Goal: Task Accomplishment & Management: Manage account settings

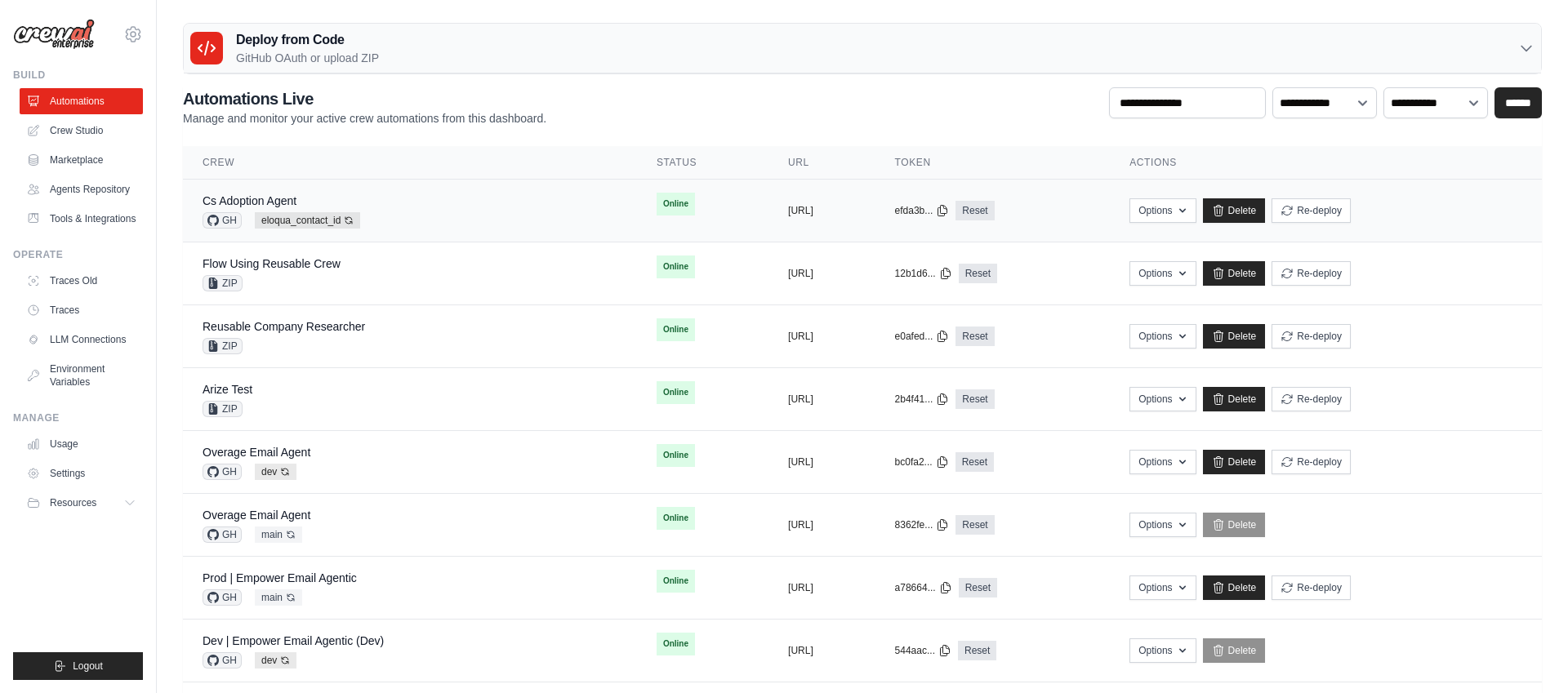
click at [485, 194] on div "Cs Adoption Agent GH eloqua_contact_id Auto-deploy enabled" at bounding box center [410, 211] width 415 height 36
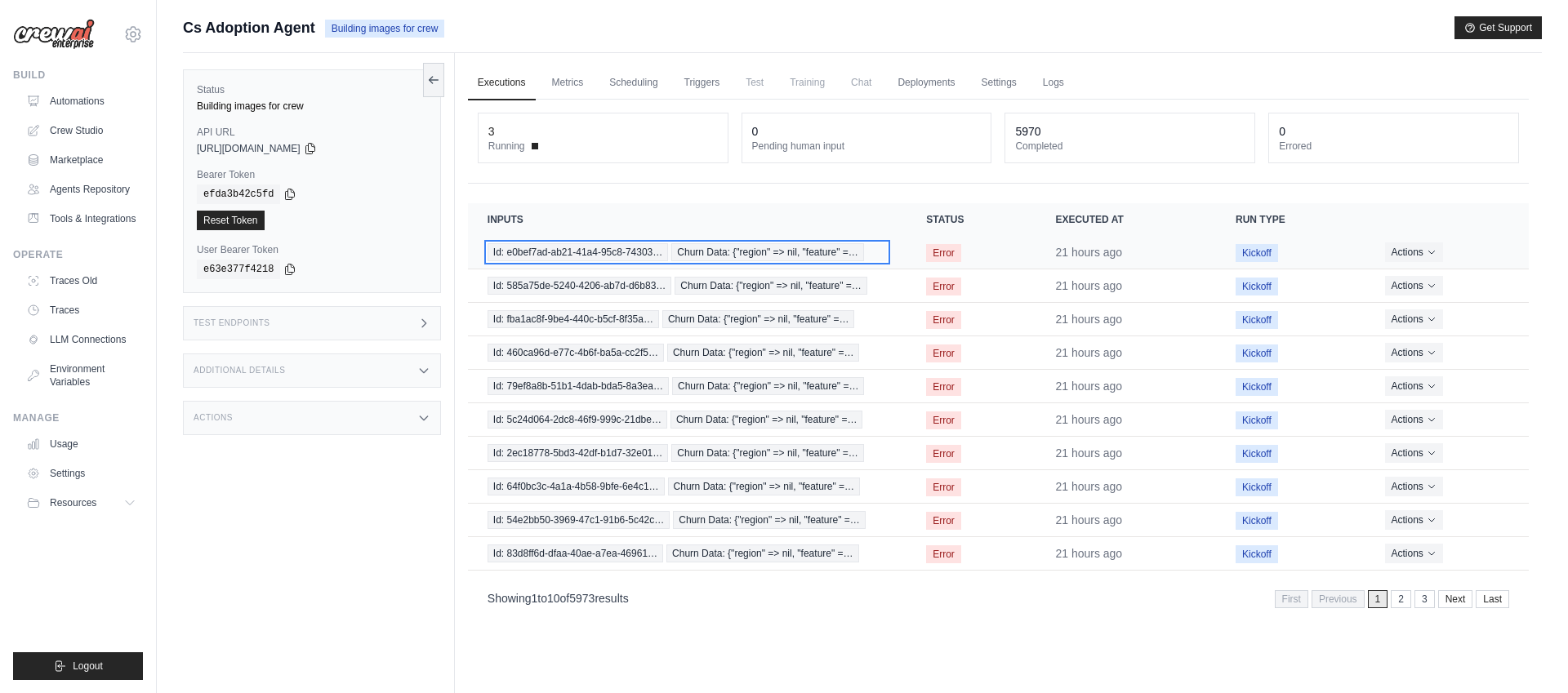
click at [726, 251] on span "Churn Data: {"region" => nil, "feature" =…" at bounding box center [768, 252] width 193 height 18
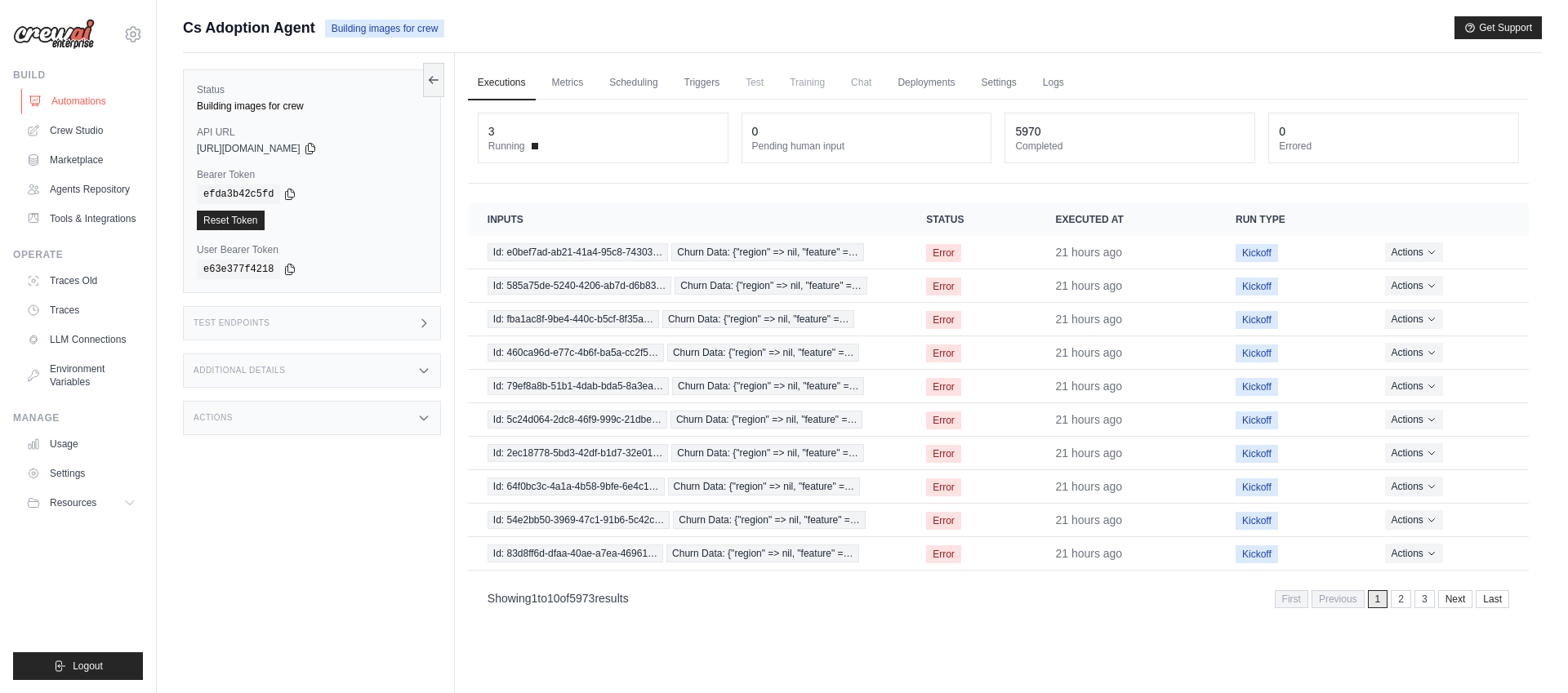
click at [72, 103] on link "Automations" at bounding box center [83, 101] width 124 height 26
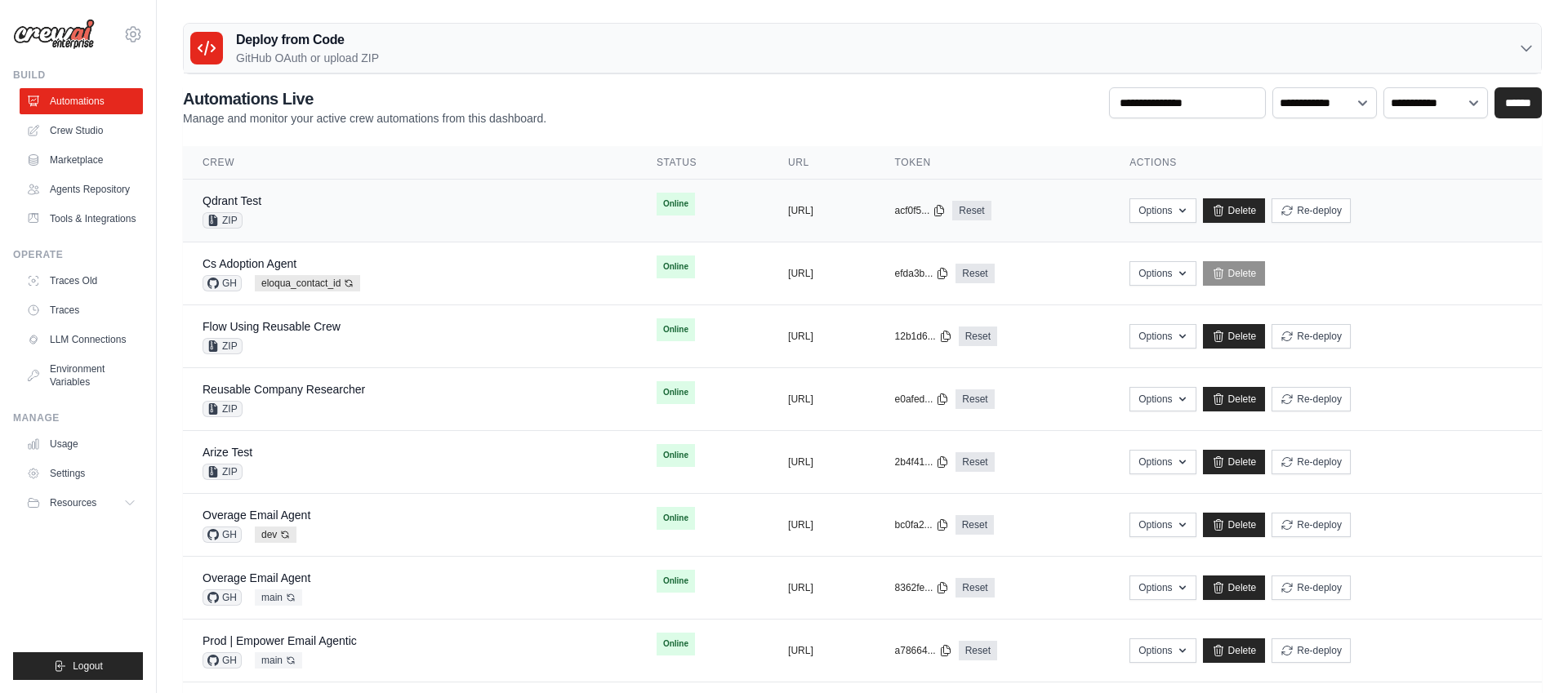
click at [339, 209] on div "Qdrant Test ZIP" at bounding box center [410, 211] width 415 height 36
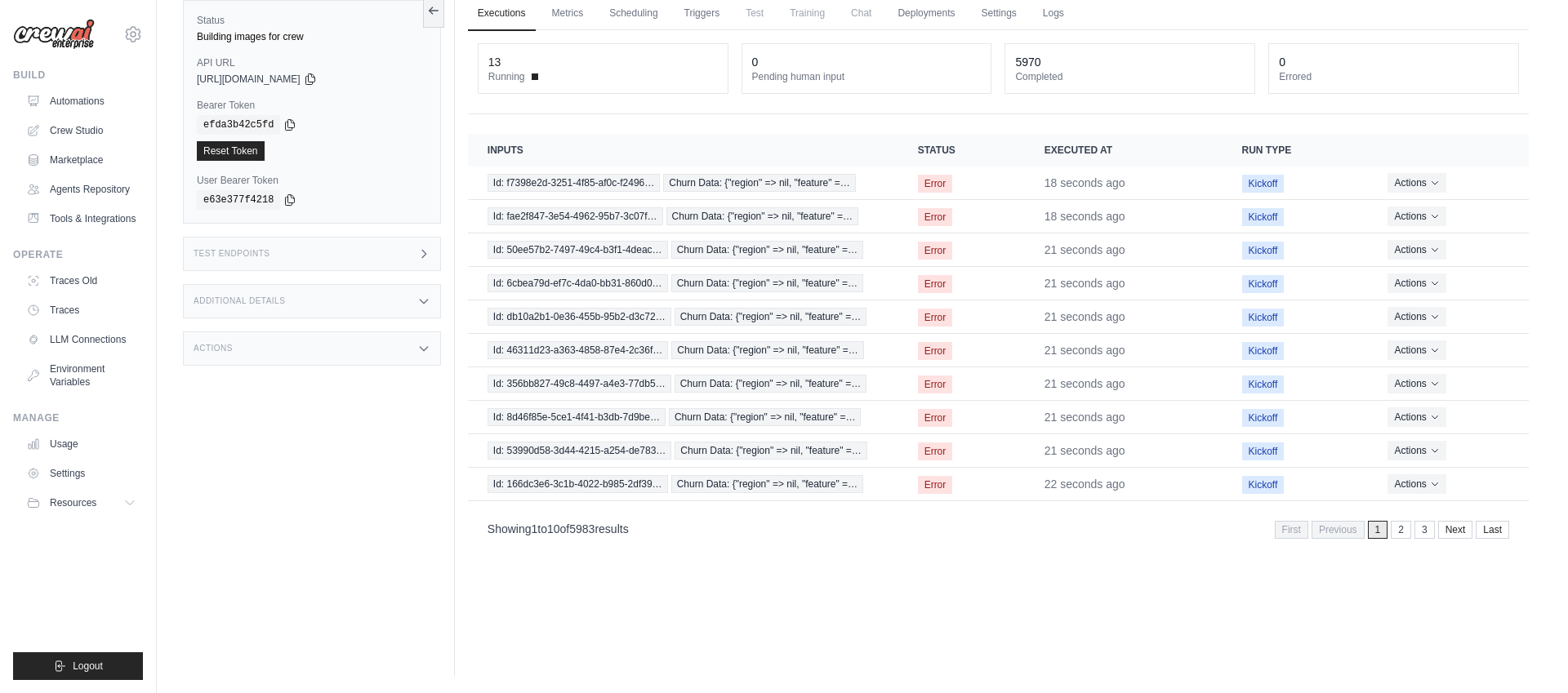
scroll to position [70, 0]
click at [632, 182] on span "Id: f7398e2d-3251-4f85-af0c-f2496…" at bounding box center [574, 182] width 173 height 18
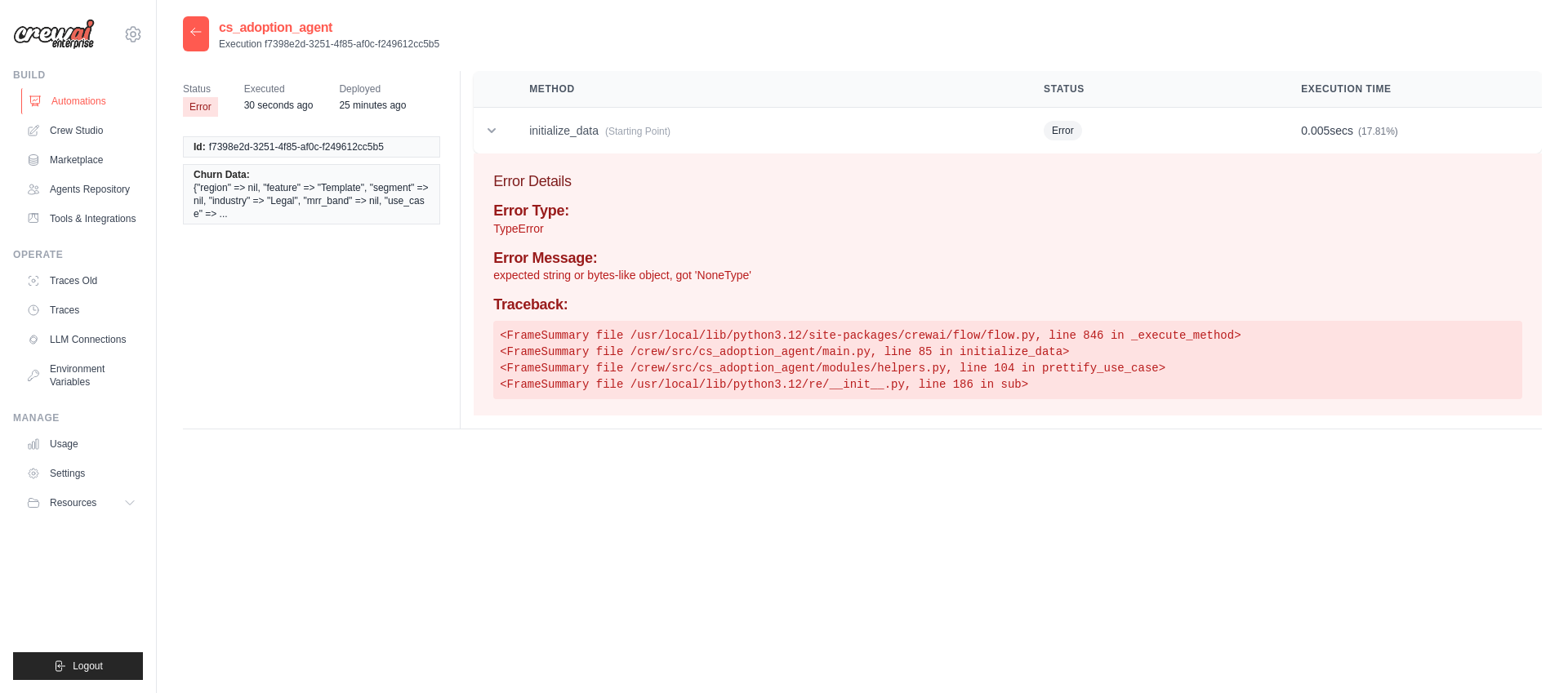
click at [81, 94] on link "Automations" at bounding box center [83, 101] width 124 height 26
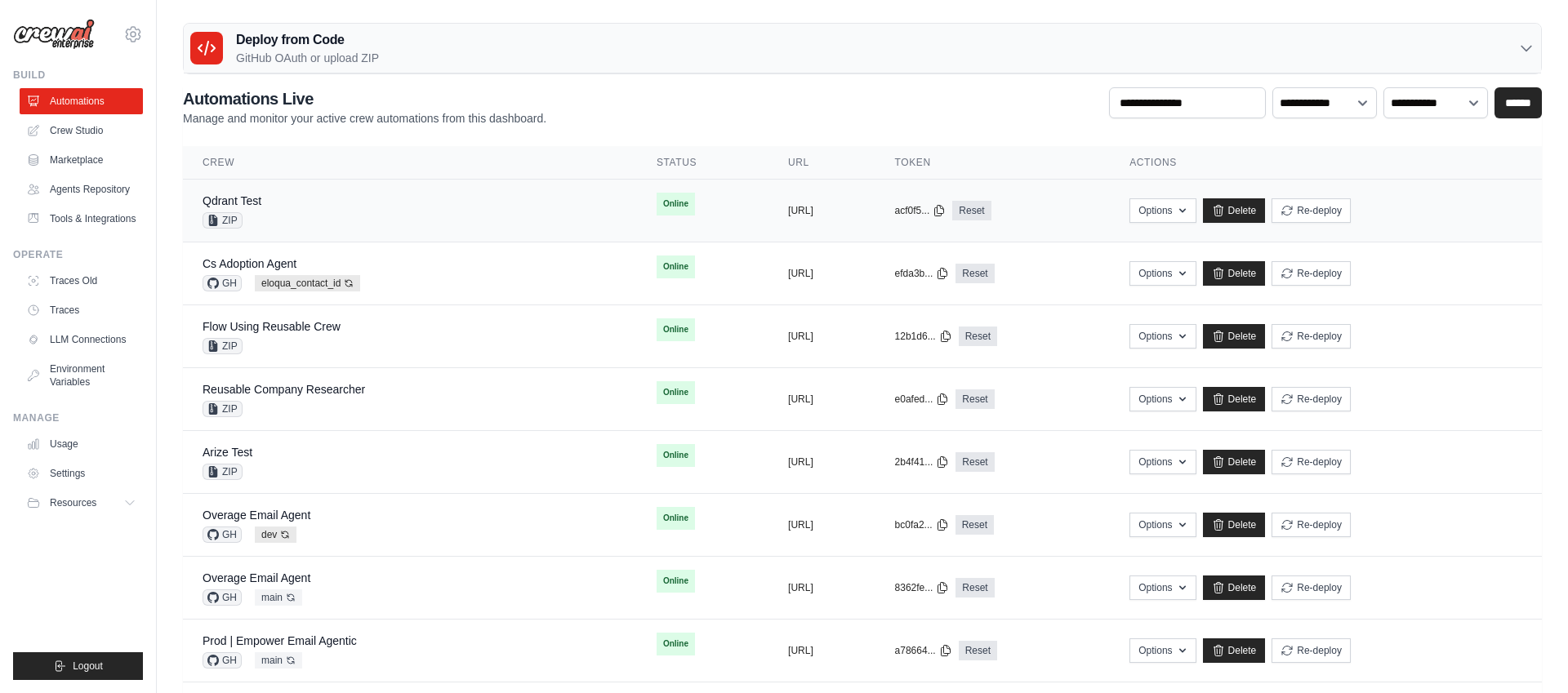
click at [657, 211] on span "Online" at bounding box center [676, 204] width 38 height 23
click at [637, 210] on td "Online" at bounding box center [703, 204] width 131 height 49
click at [458, 256] on div "Cs Adoption Agent GH eloqua_contact_id Auto-deploy enabled" at bounding box center [410, 273] width 415 height 36
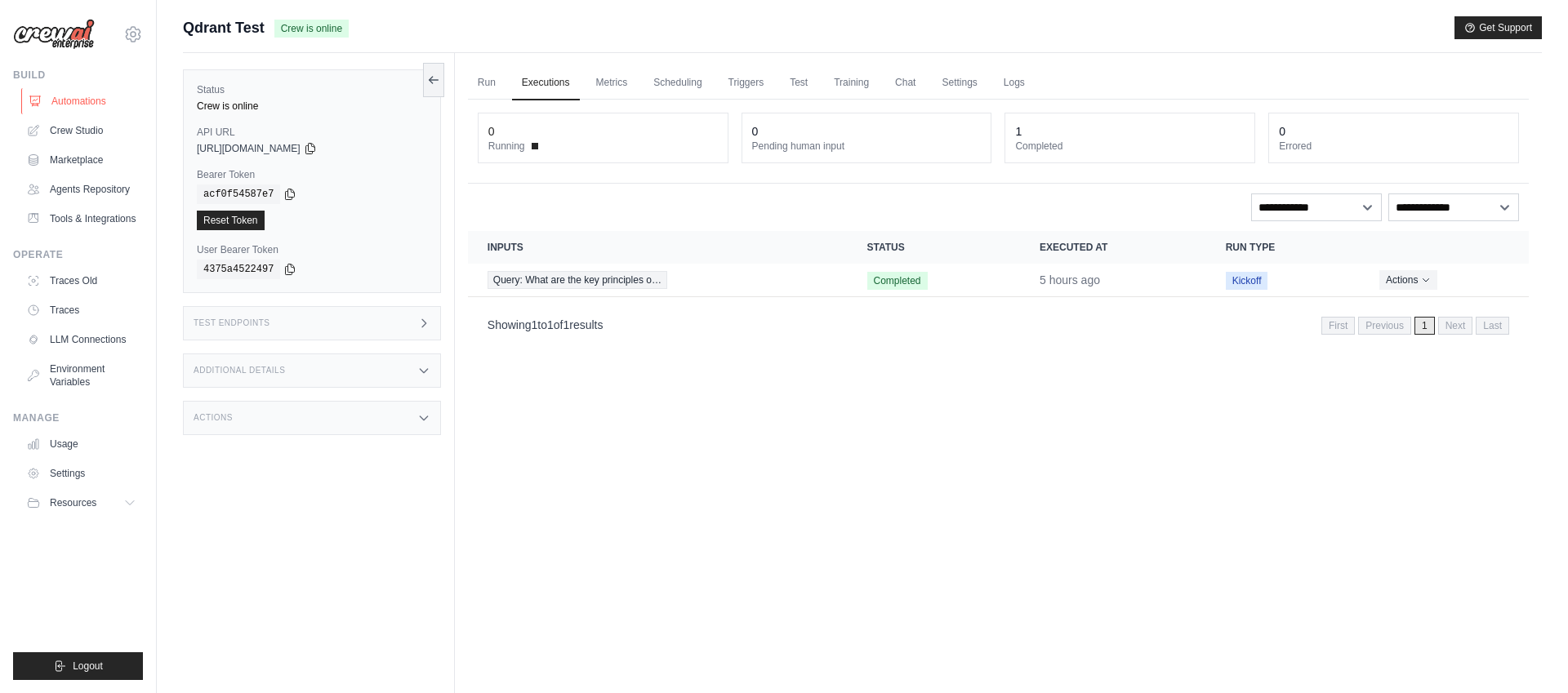
click at [75, 98] on link "Automations" at bounding box center [83, 101] width 124 height 26
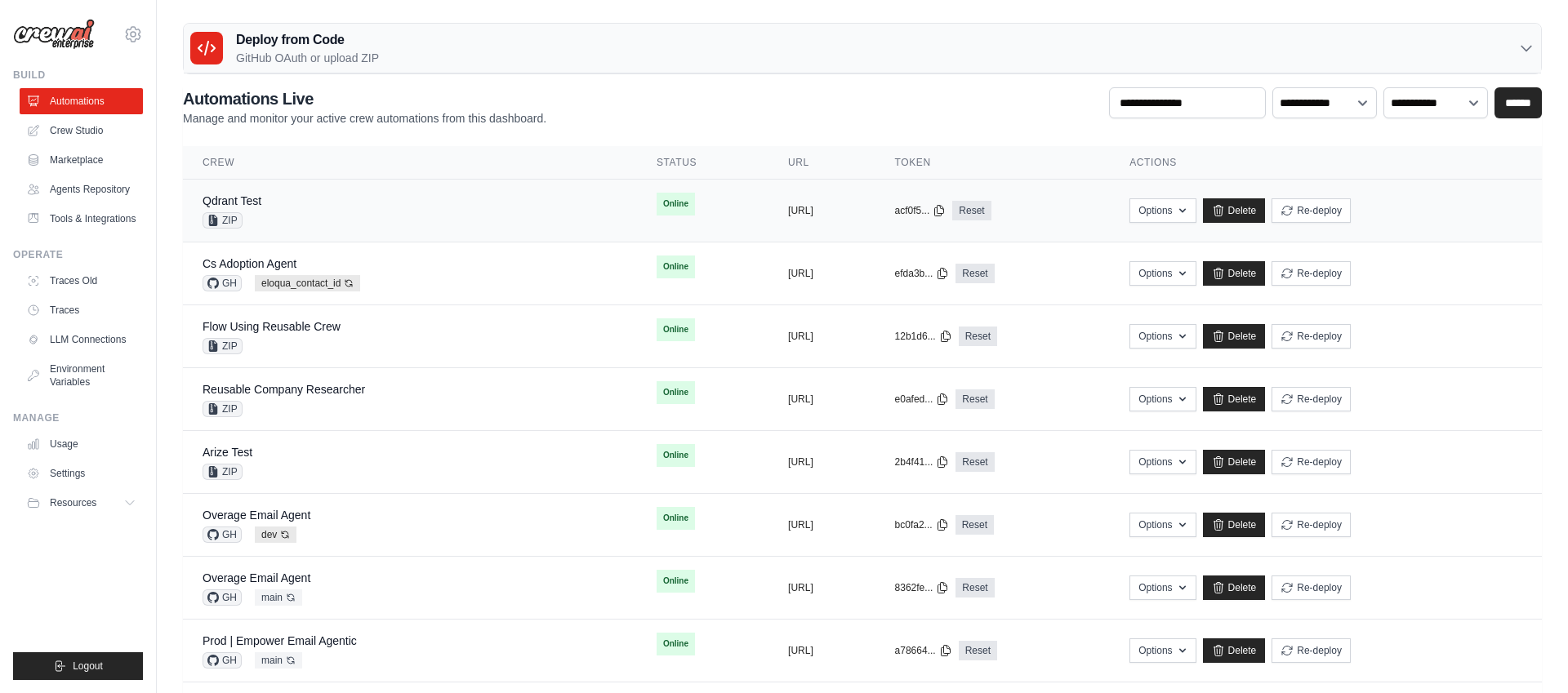
click at [676, 214] on td "Online" at bounding box center [703, 204] width 131 height 49
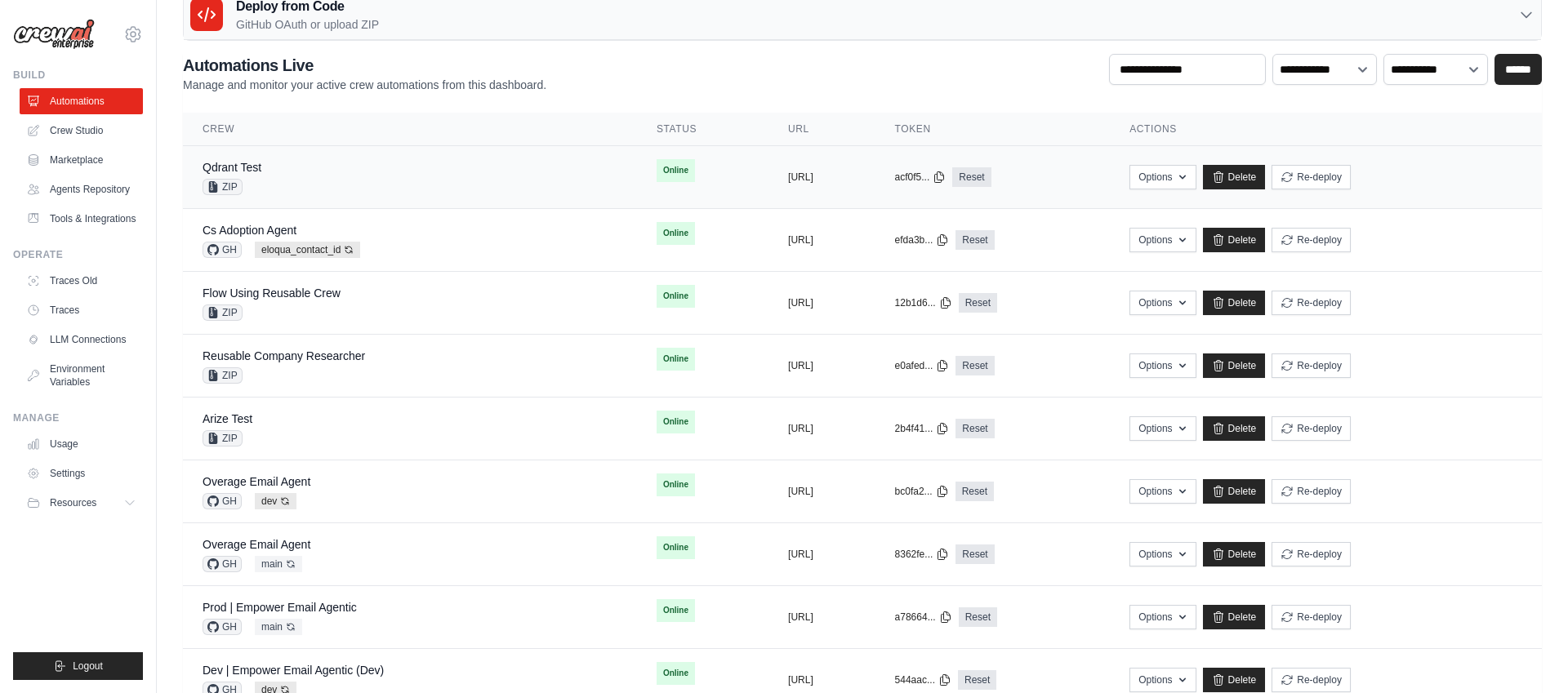
click at [769, 169] on td "copied https://qdrant-test-cfb13391-1b6b-4" at bounding box center [822, 177] width 107 height 63
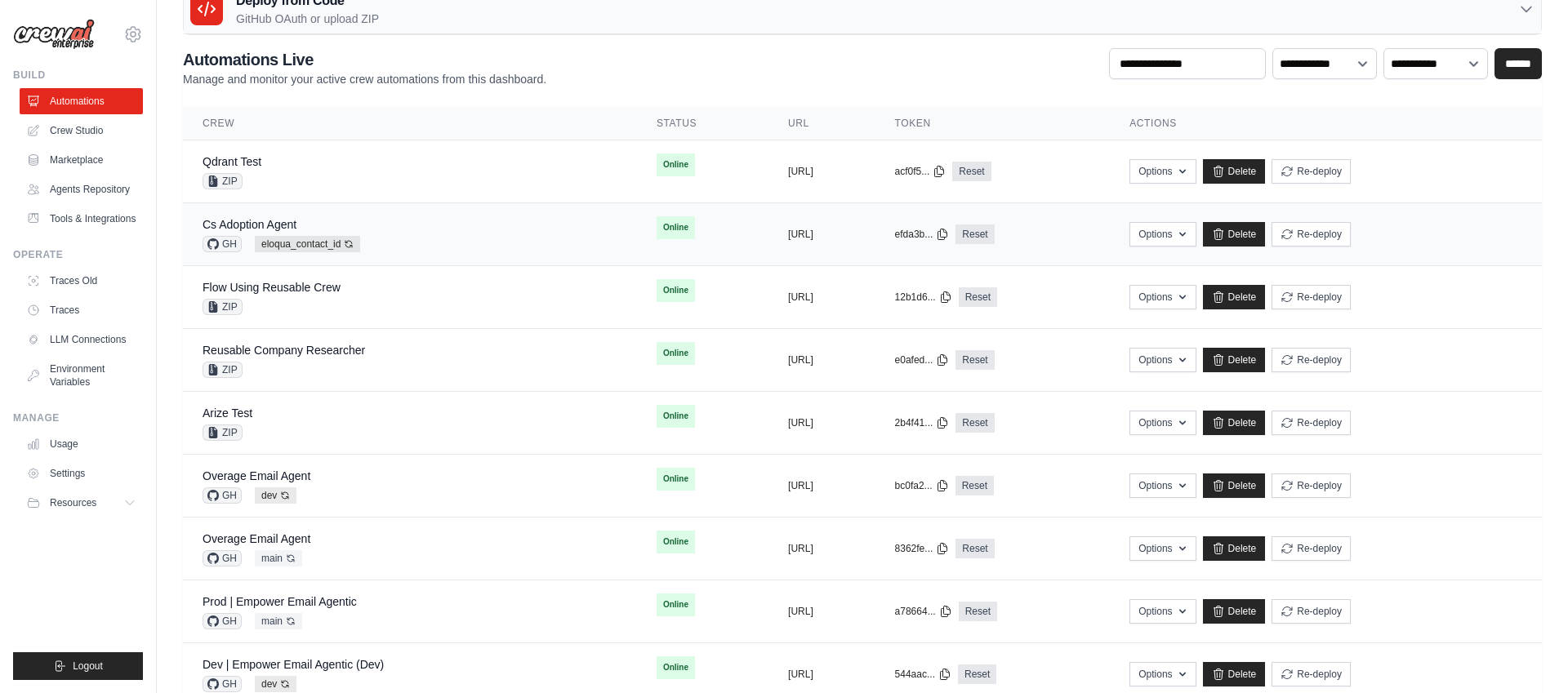
scroll to position [33, 0]
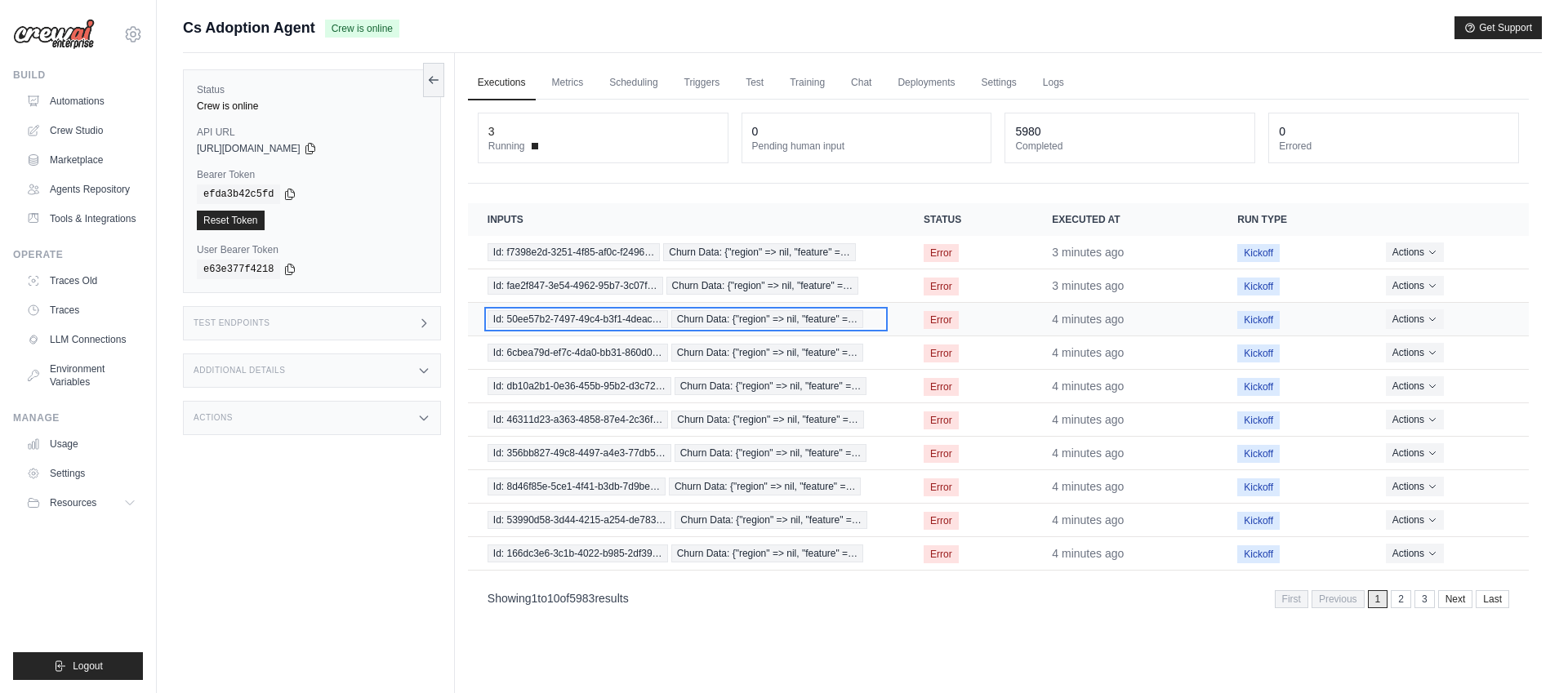
click at [726, 318] on span "Churn Data: {"region" => nil, "feature" =…" at bounding box center [768, 319] width 193 height 18
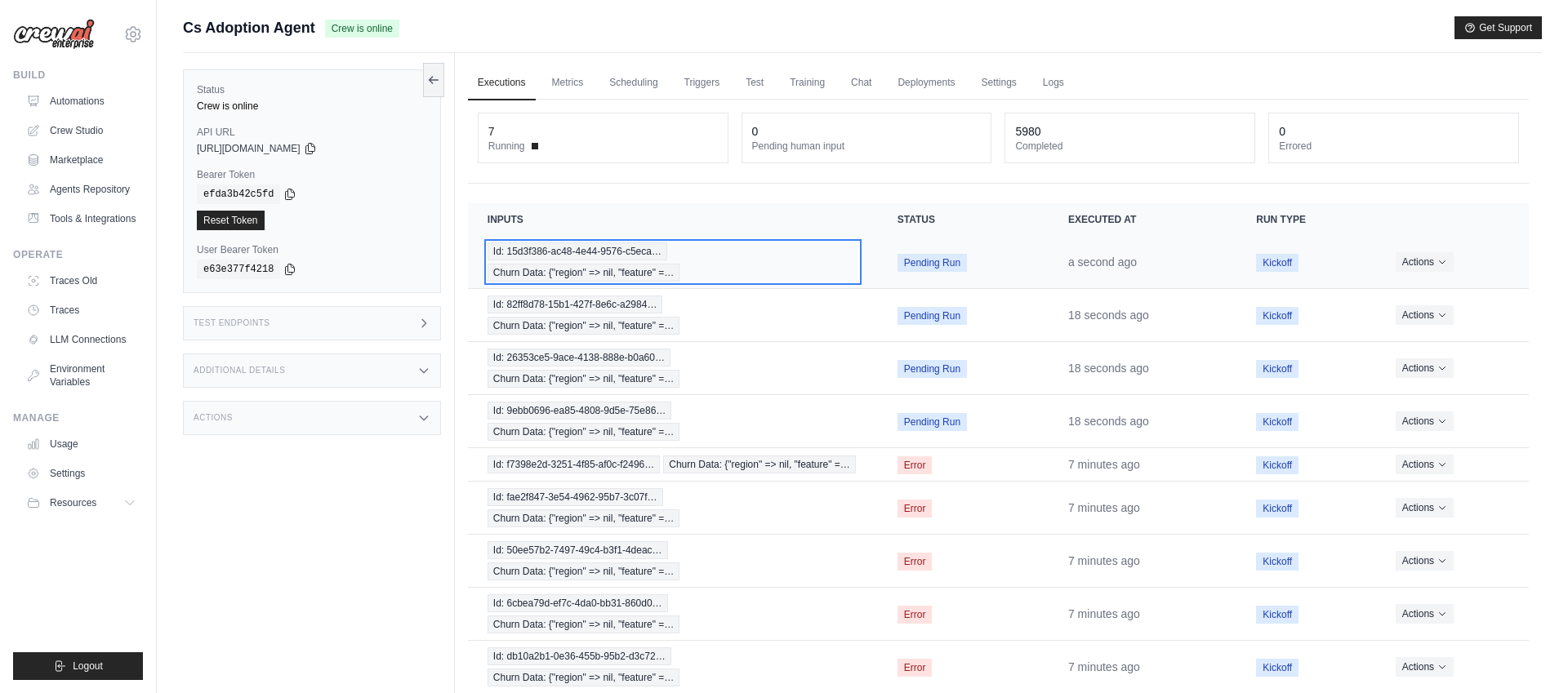
click at [719, 256] on div "Id: 15d3f386-ac48-4e44-9576-c5eca… Churn Data: {"region" => nil, "feature" =…" at bounding box center [673, 262] width 371 height 39
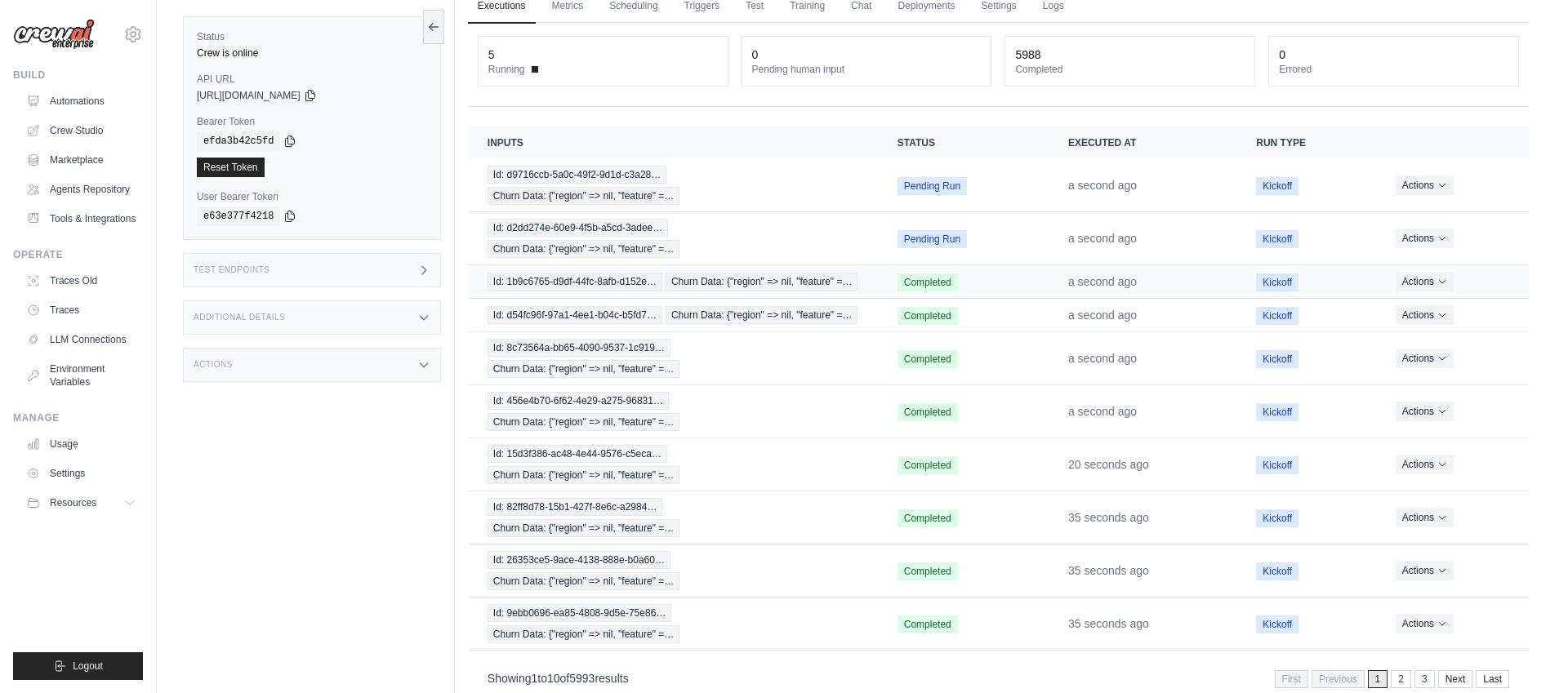
scroll to position [112, 0]
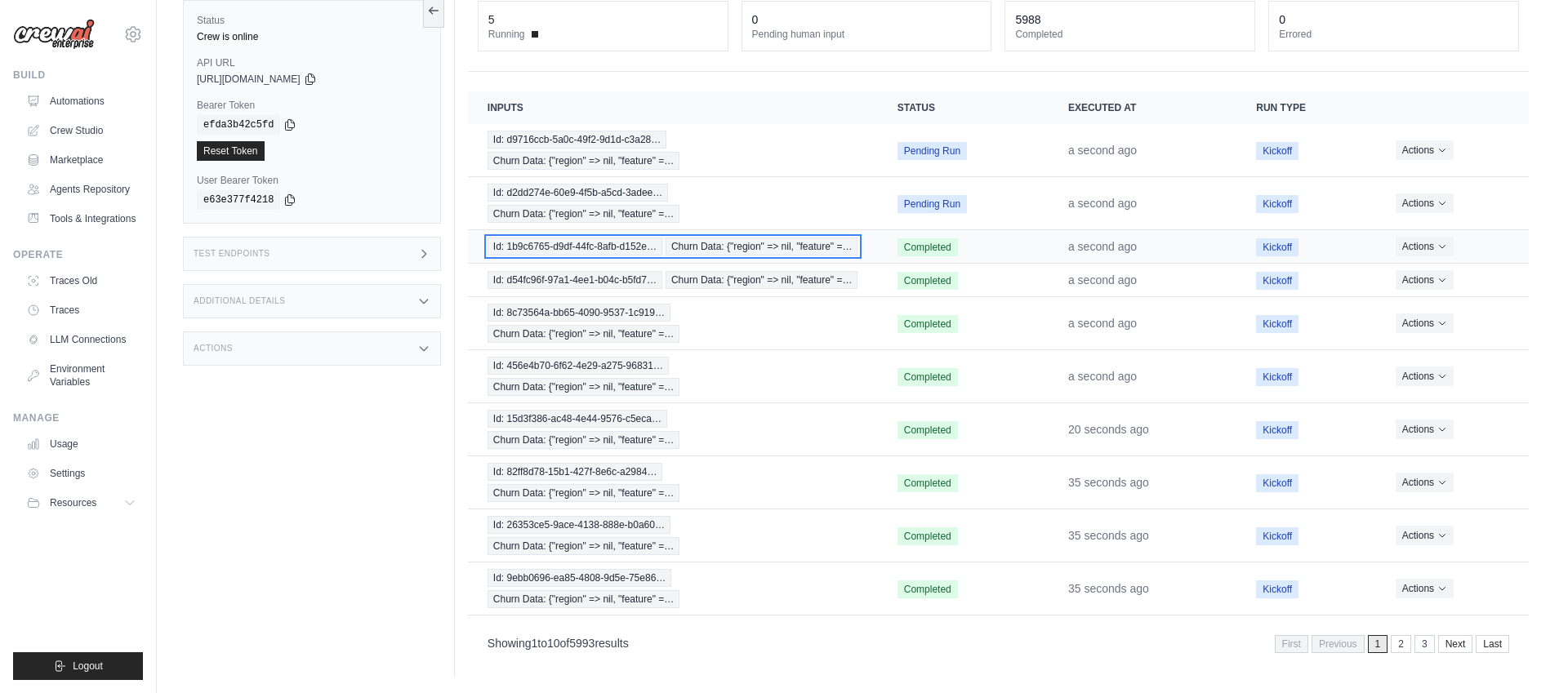
click at [602, 247] on span "Id: 1b9c6765-d9df-44fc-8afb-d152e…" at bounding box center [575, 246] width 175 height 18
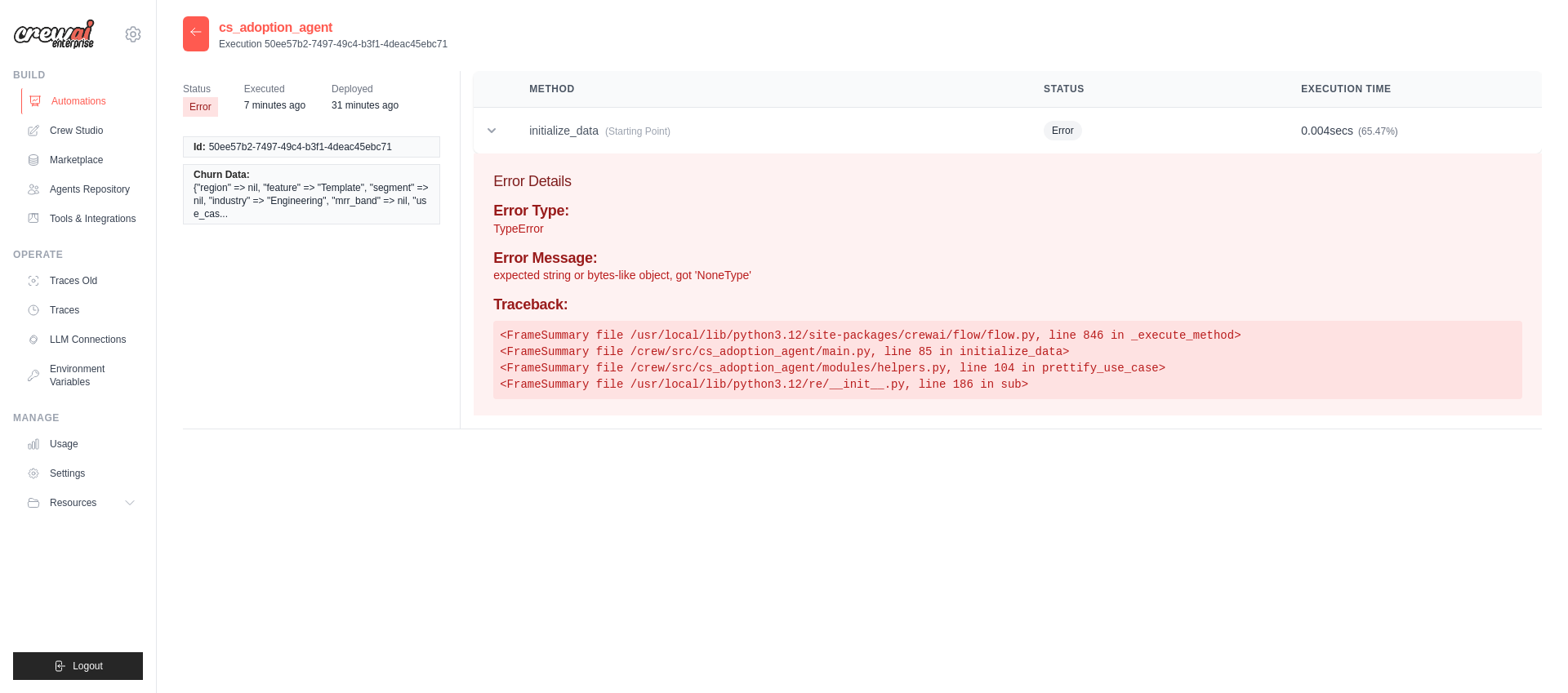
click at [65, 105] on link "Automations" at bounding box center [83, 101] width 124 height 26
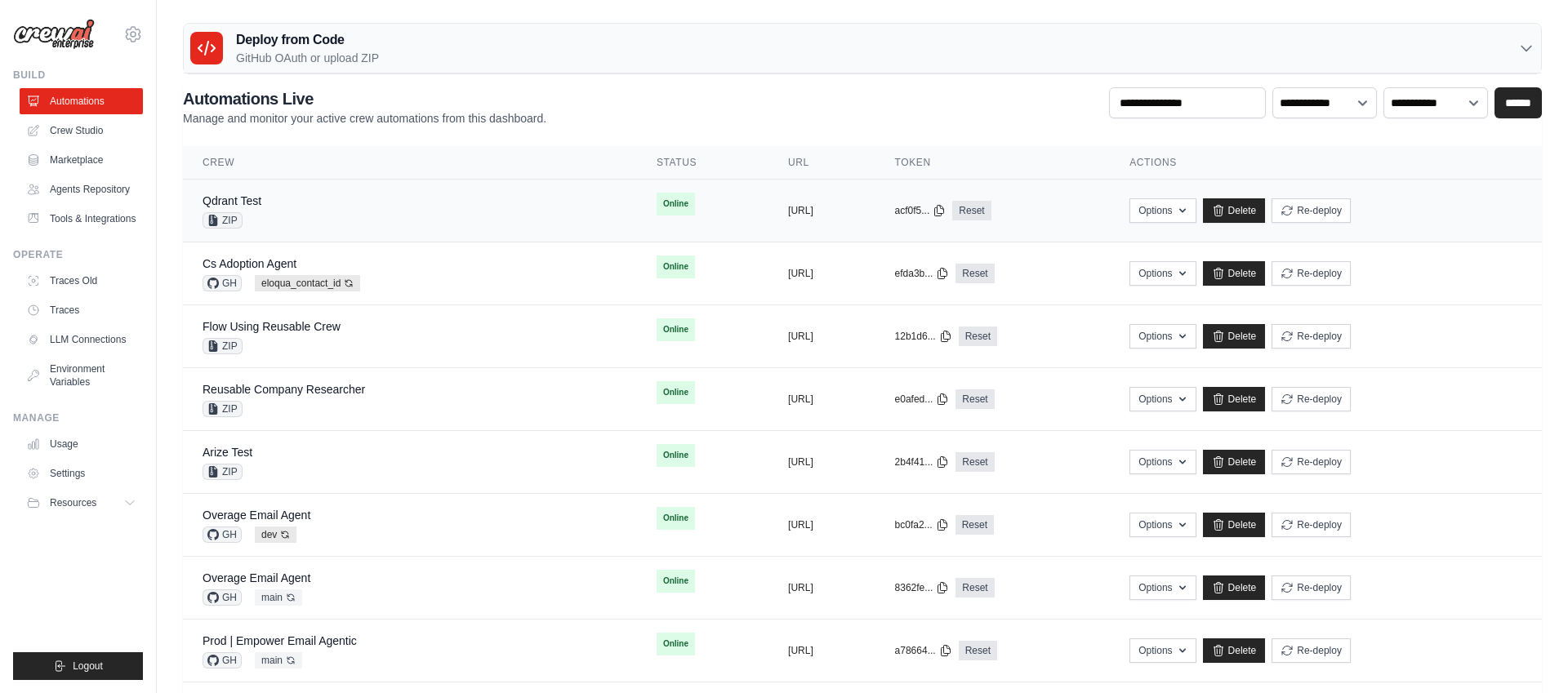
click at [402, 208] on div "Qdrant Test ZIP" at bounding box center [410, 211] width 415 height 36
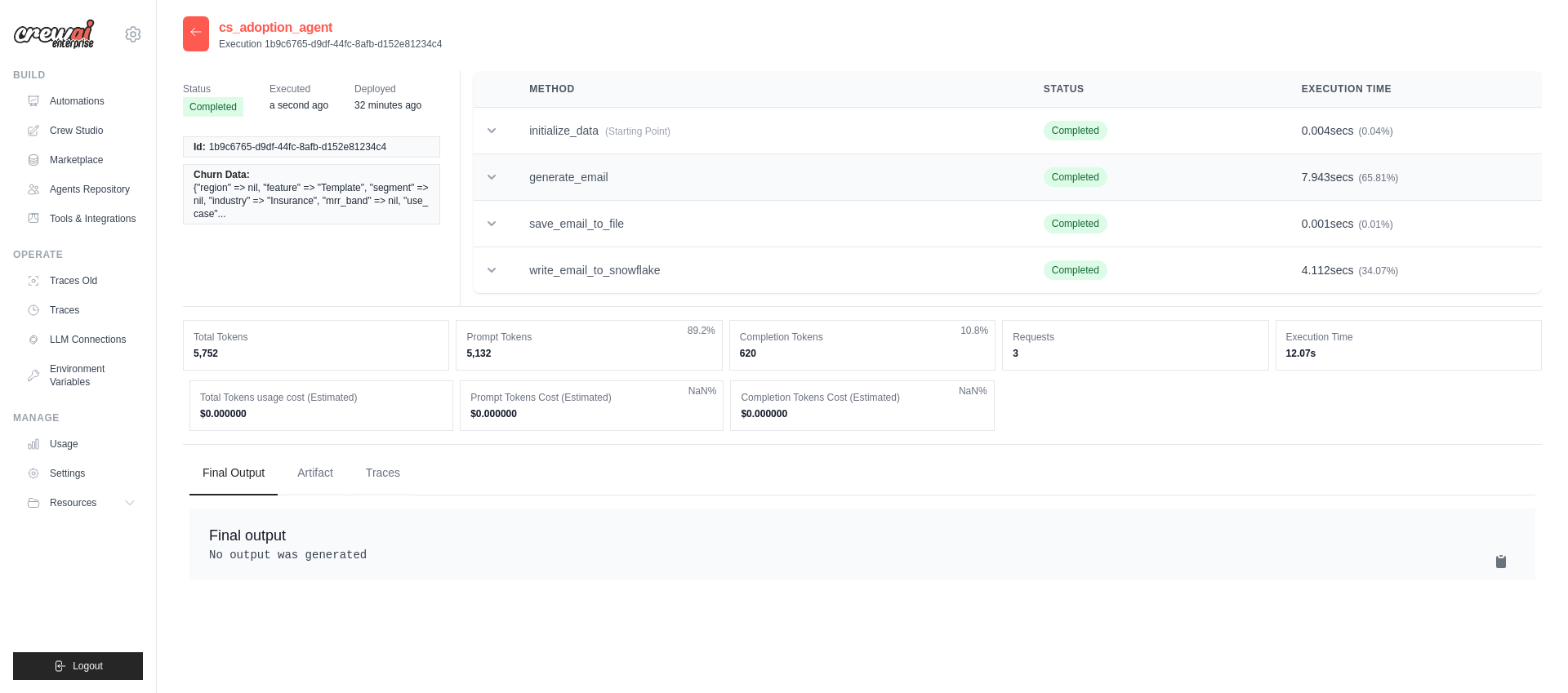
click at [491, 179] on icon at bounding box center [491, 176] width 17 height 17
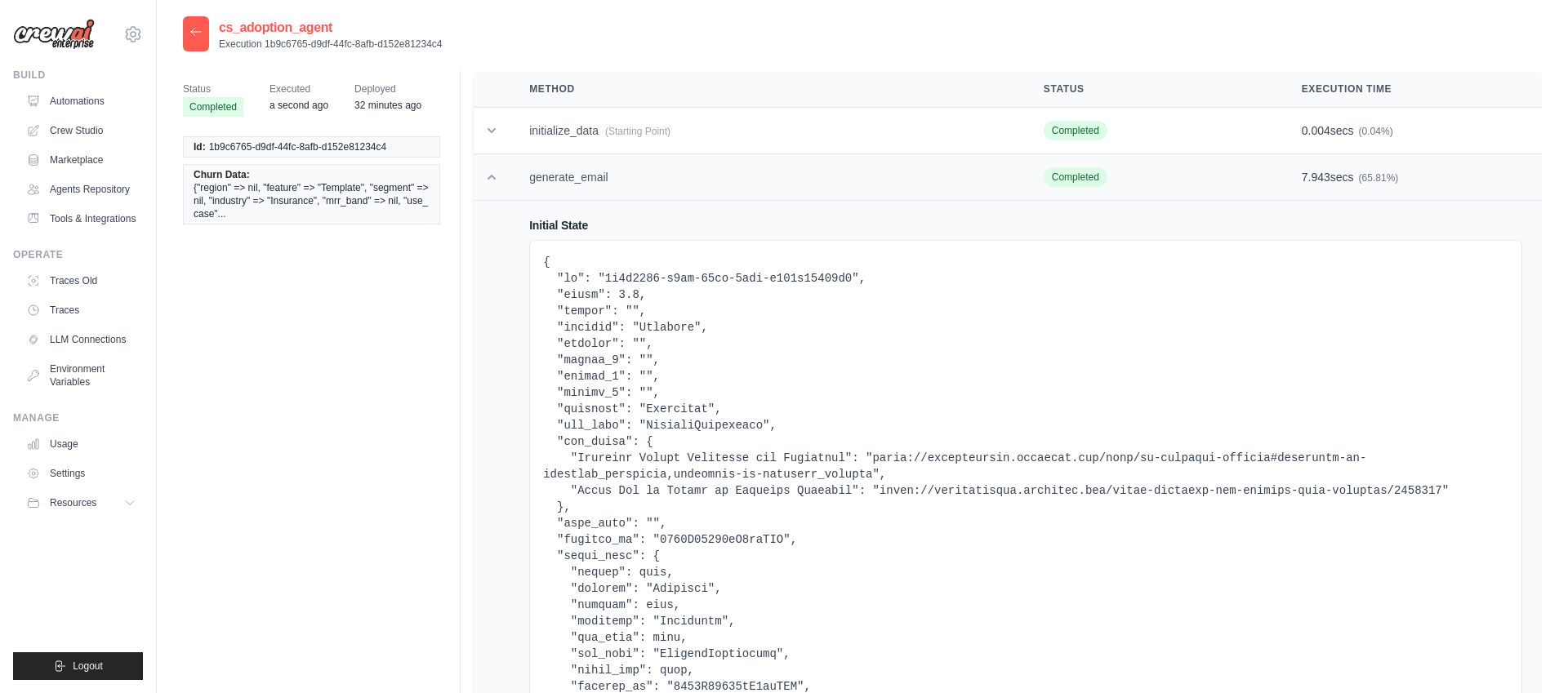
click at [492, 179] on icon at bounding box center [491, 176] width 17 height 17
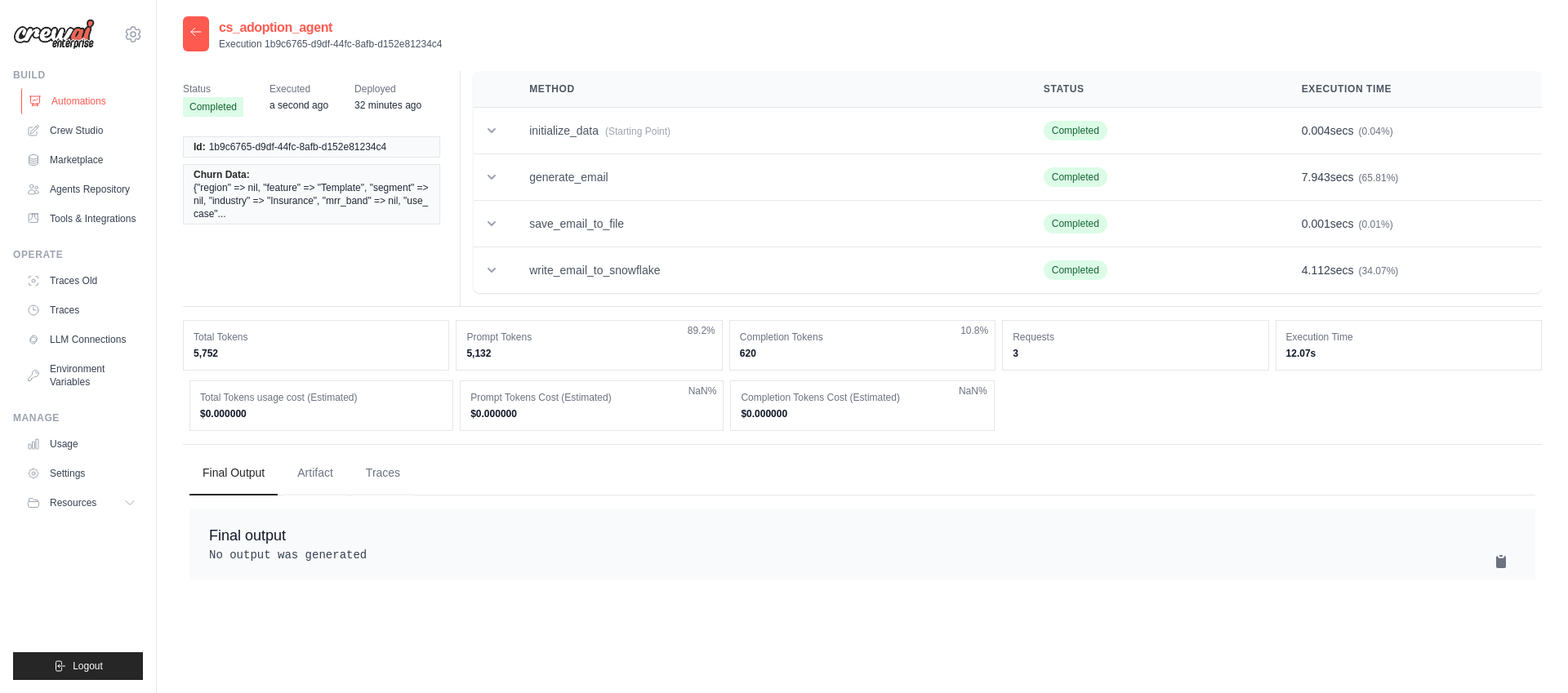
click at [97, 95] on link "Automations" at bounding box center [83, 101] width 124 height 26
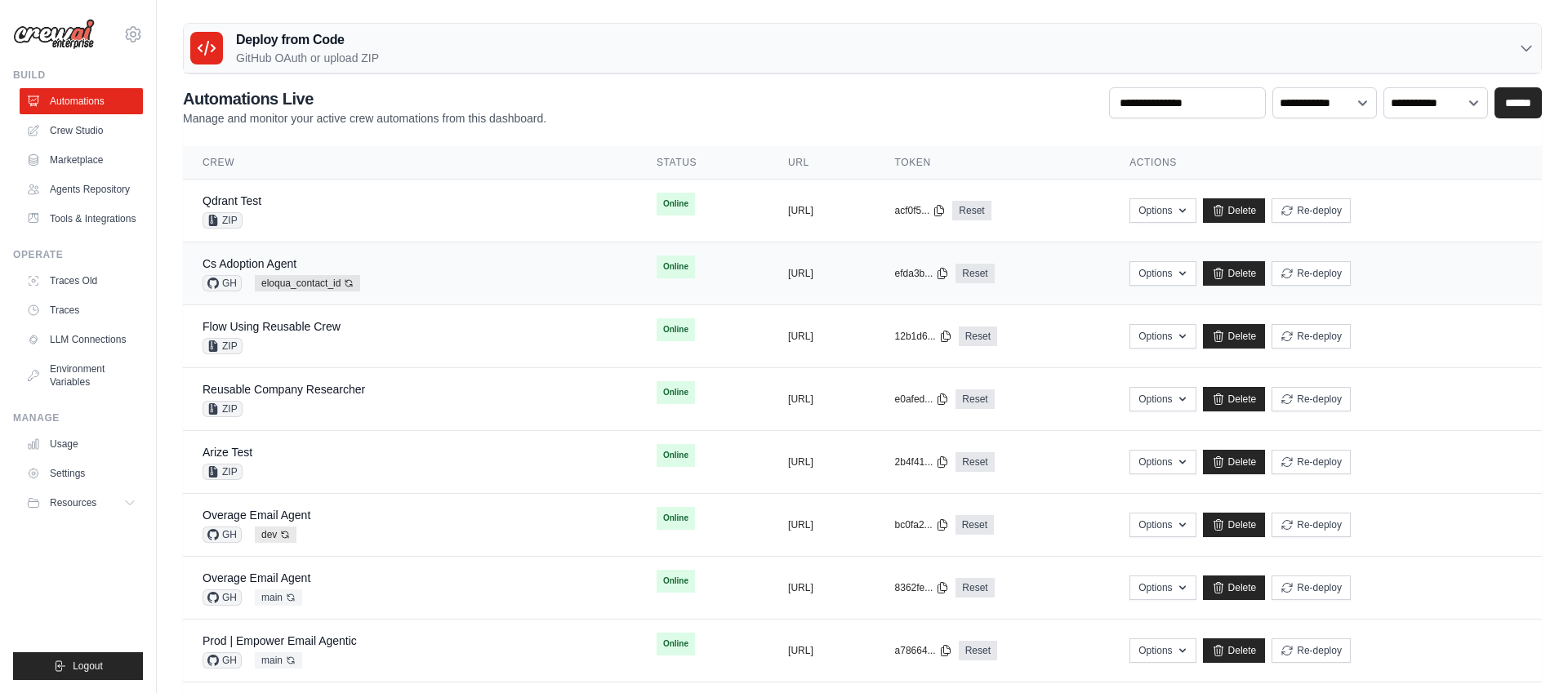
click at [458, 276] on div "Cs Adoption Agent GH eloqua_contact_id Auto-deploy enabled" at bounding box center [410, 273] width 415 height 36
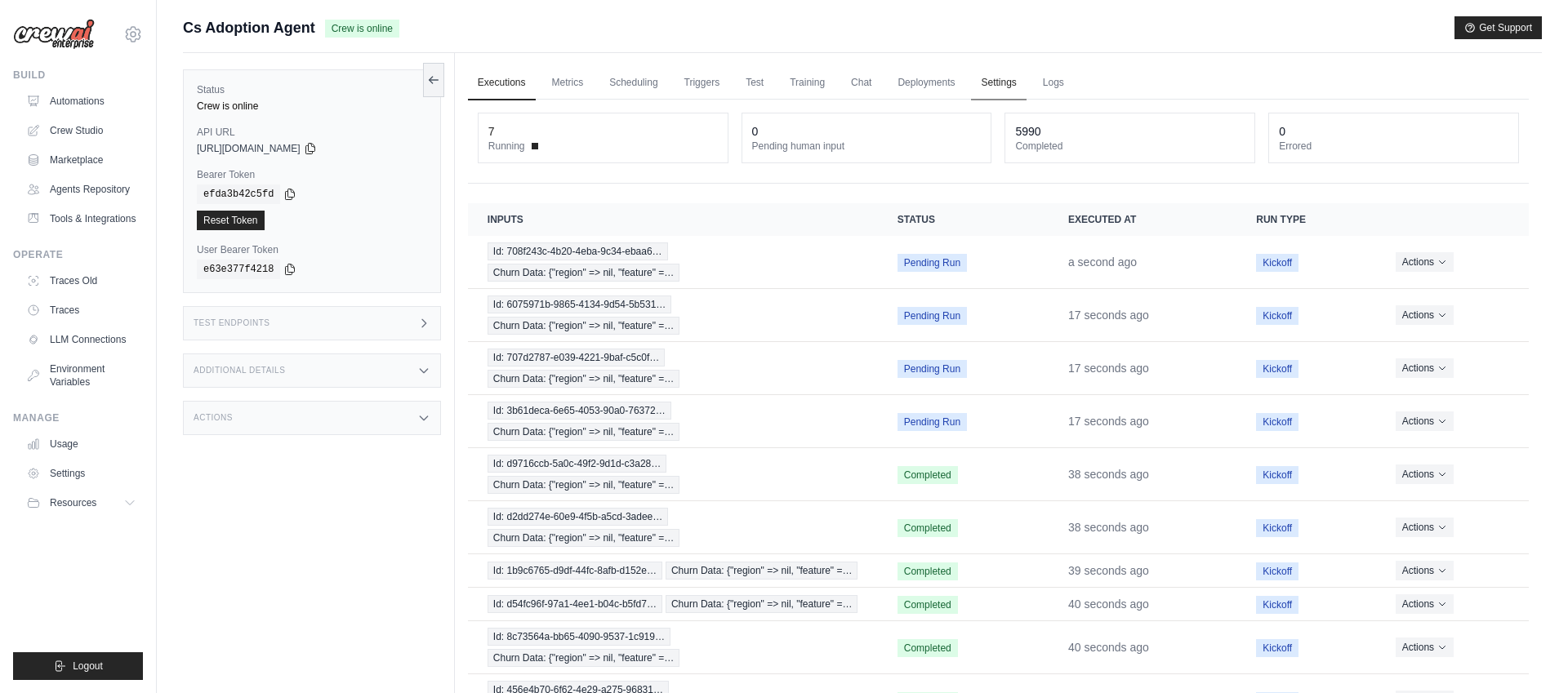
click at [1000, 86] on link "Settings" at bounding box center [998, 82] width 55 height 34
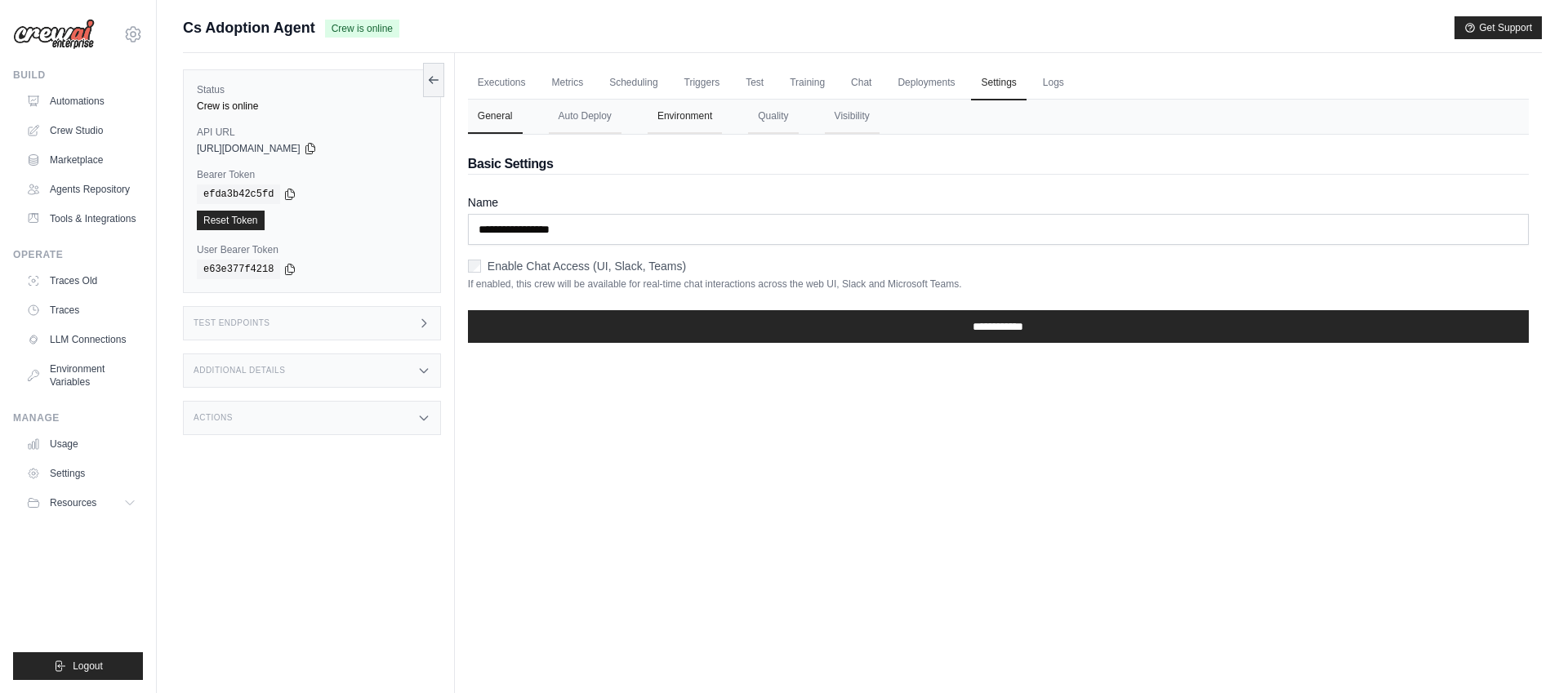
click at [686, 124] on button "Environment" at bounding box center [684, 117] width 75 height 34
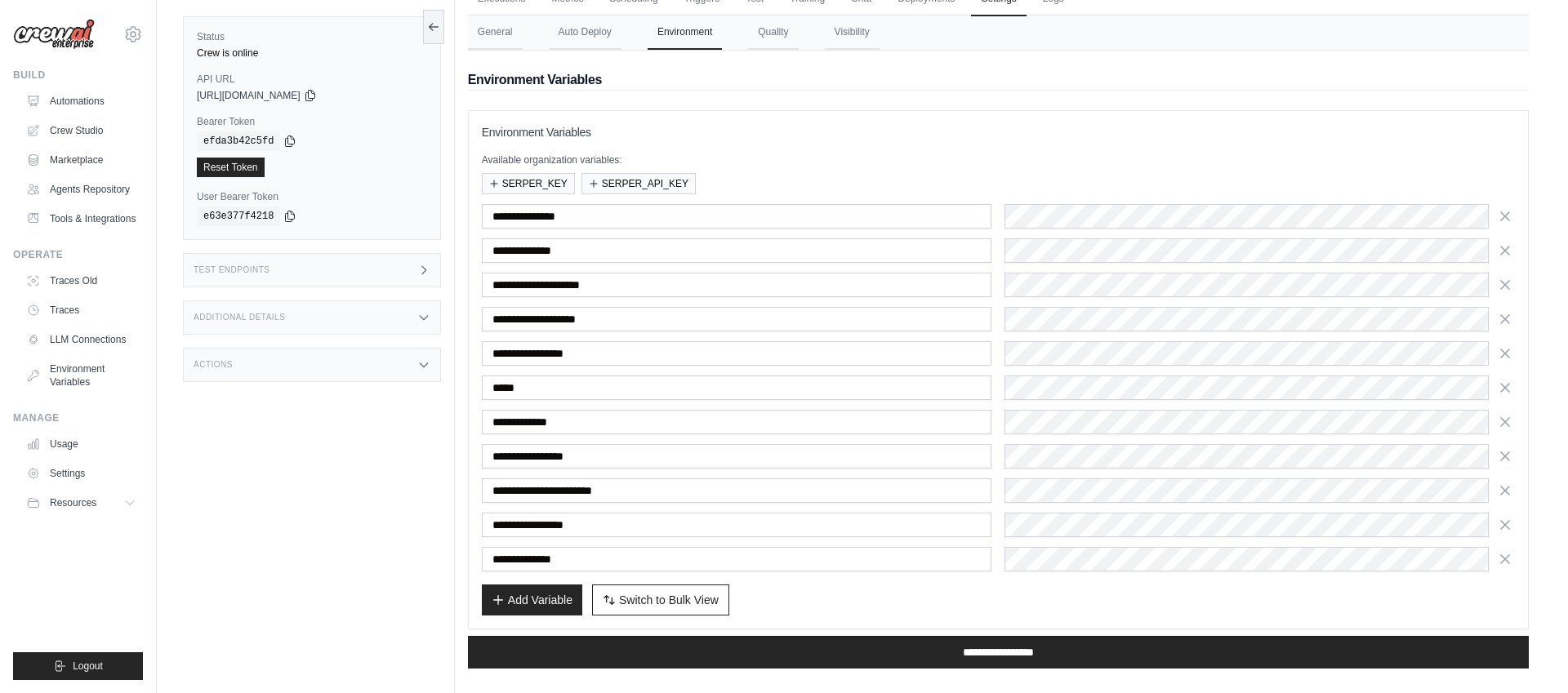
scroll to position [102, 0]
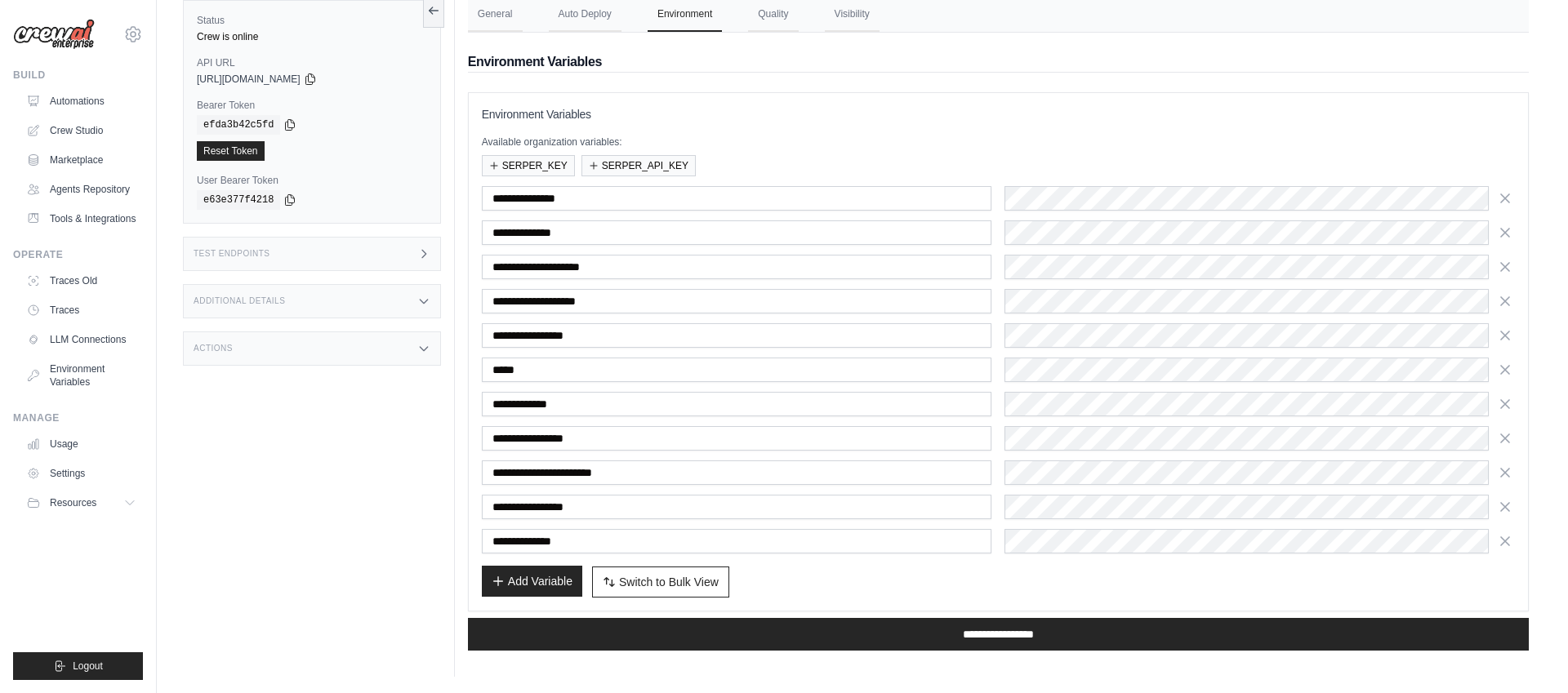
click at [530, 575] on button "Add Variable" at bounding box center [531, 581] width 100 height 31
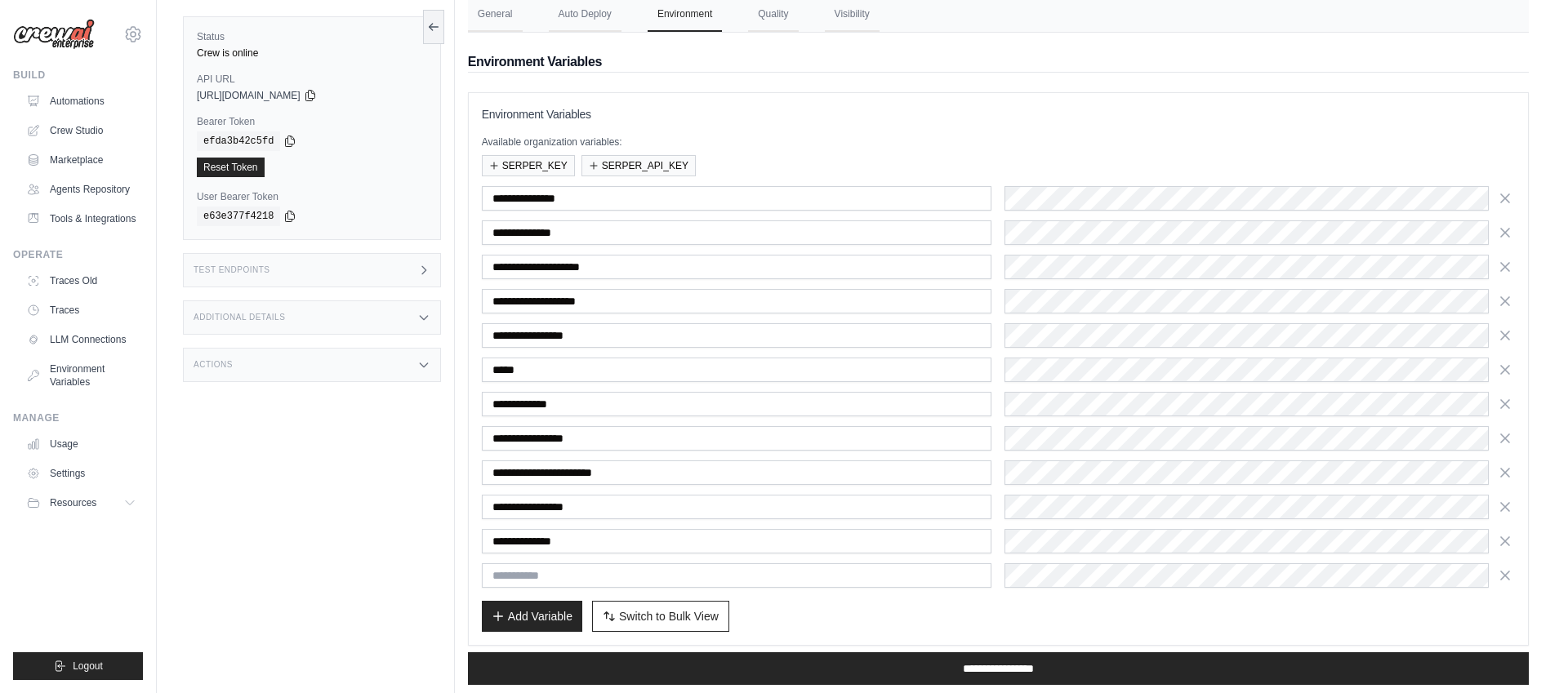
click at [543, 568] on input "text" at bounding box center [736, 575] width 510 height 25
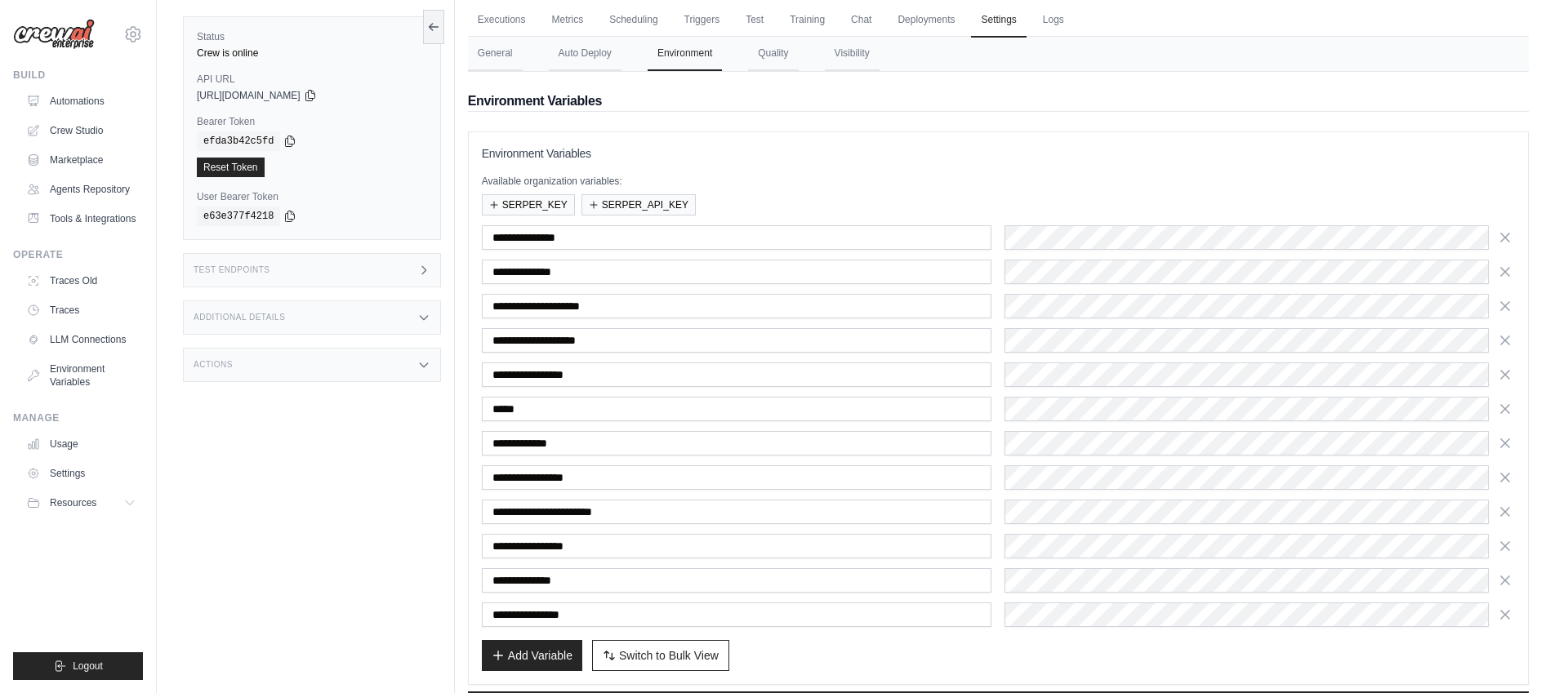
scroll to position [32, 0]
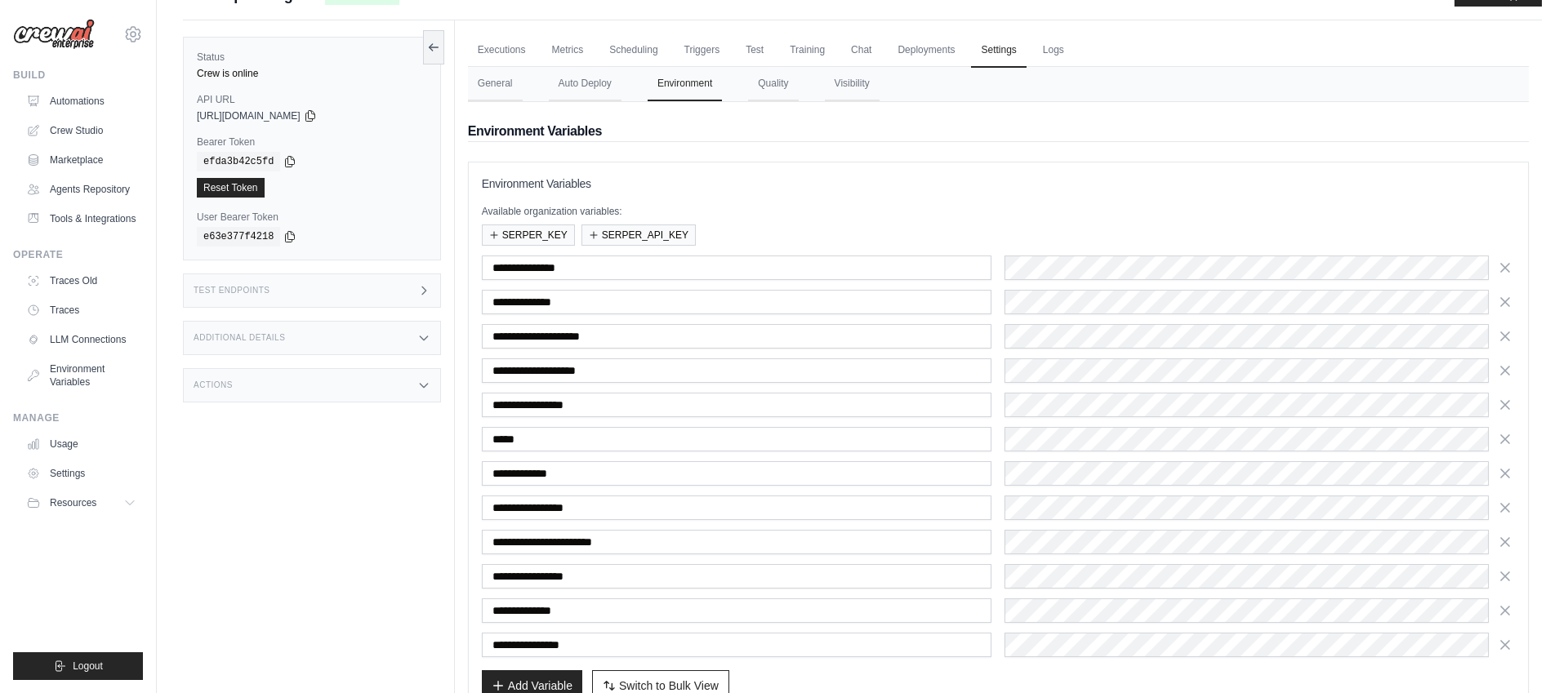
type input "**********"
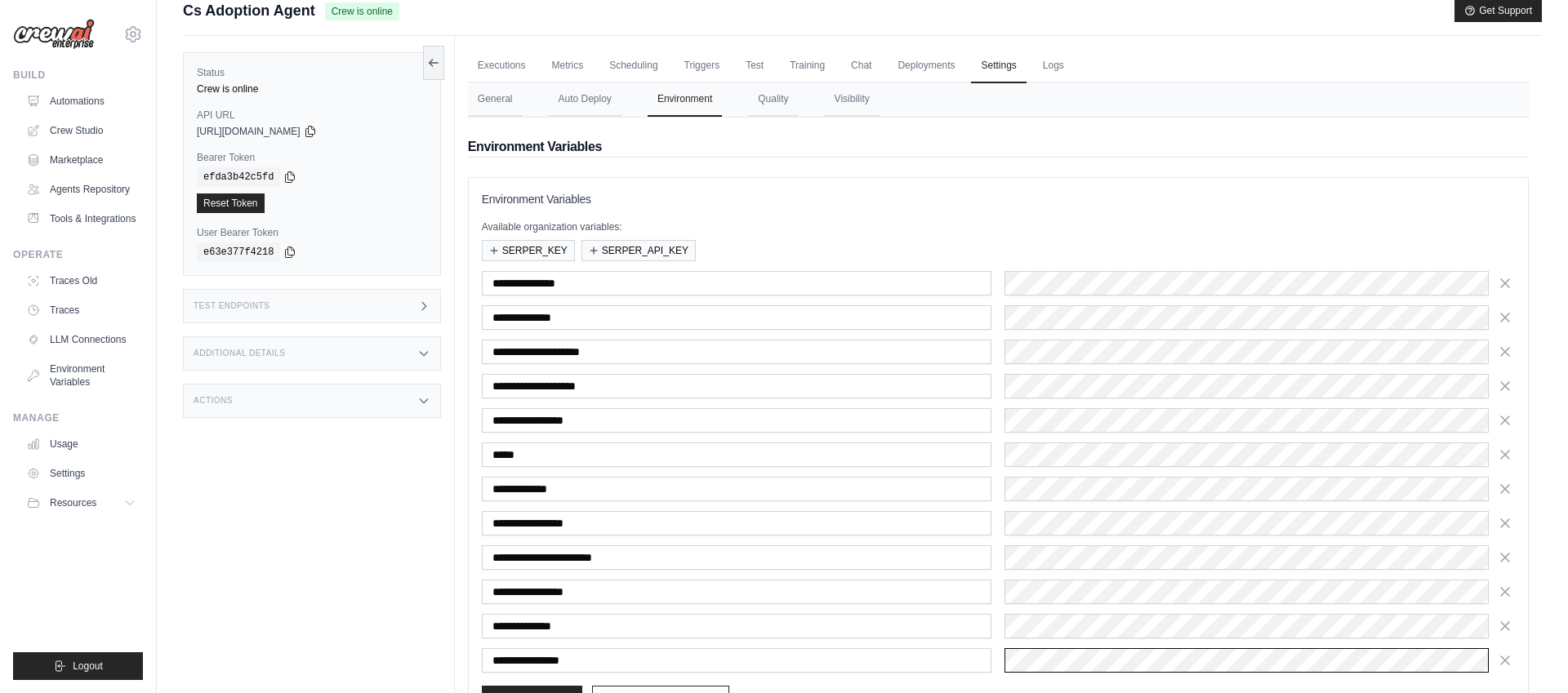
scroll to position [136, 0]
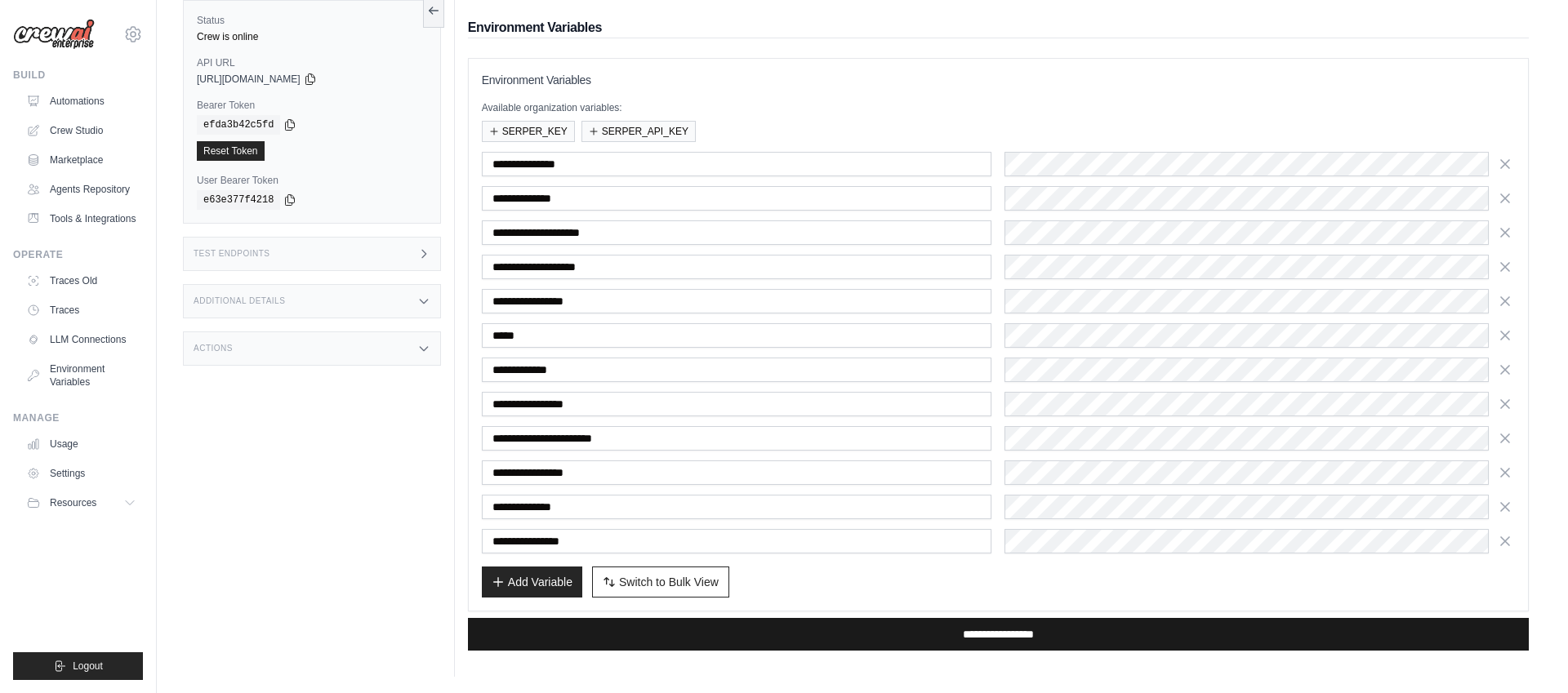
click at [823, 637] on input "**********" at bounding box center [998, 633] width 1061 height 32
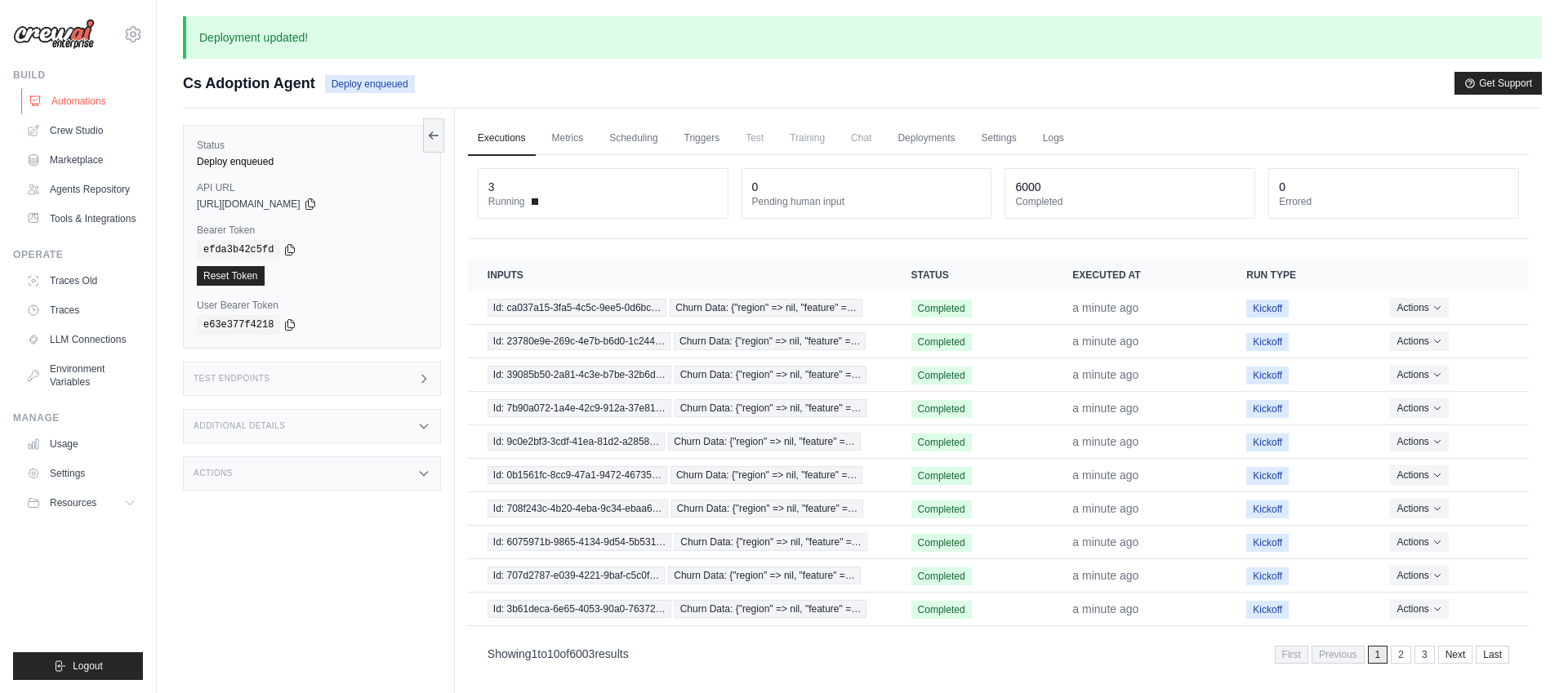
click at [82, 100] on link "Automations" at bounding box center [83, 101] width 124 height 26
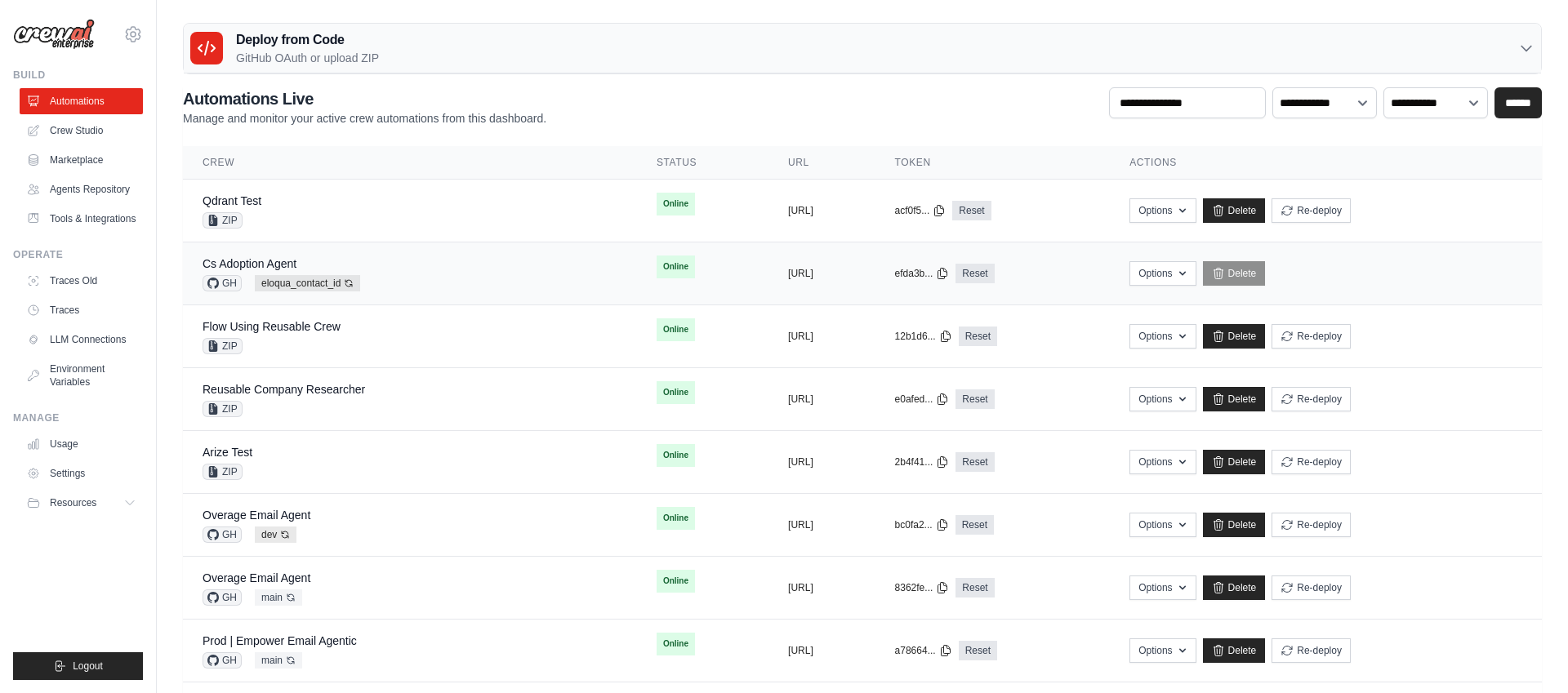
click at [408, 275] on div "Cs Adoption Agent GH eloqua_contact_id Auto-deploy enabled" at bounding box center [410, 273] width 415 height 36
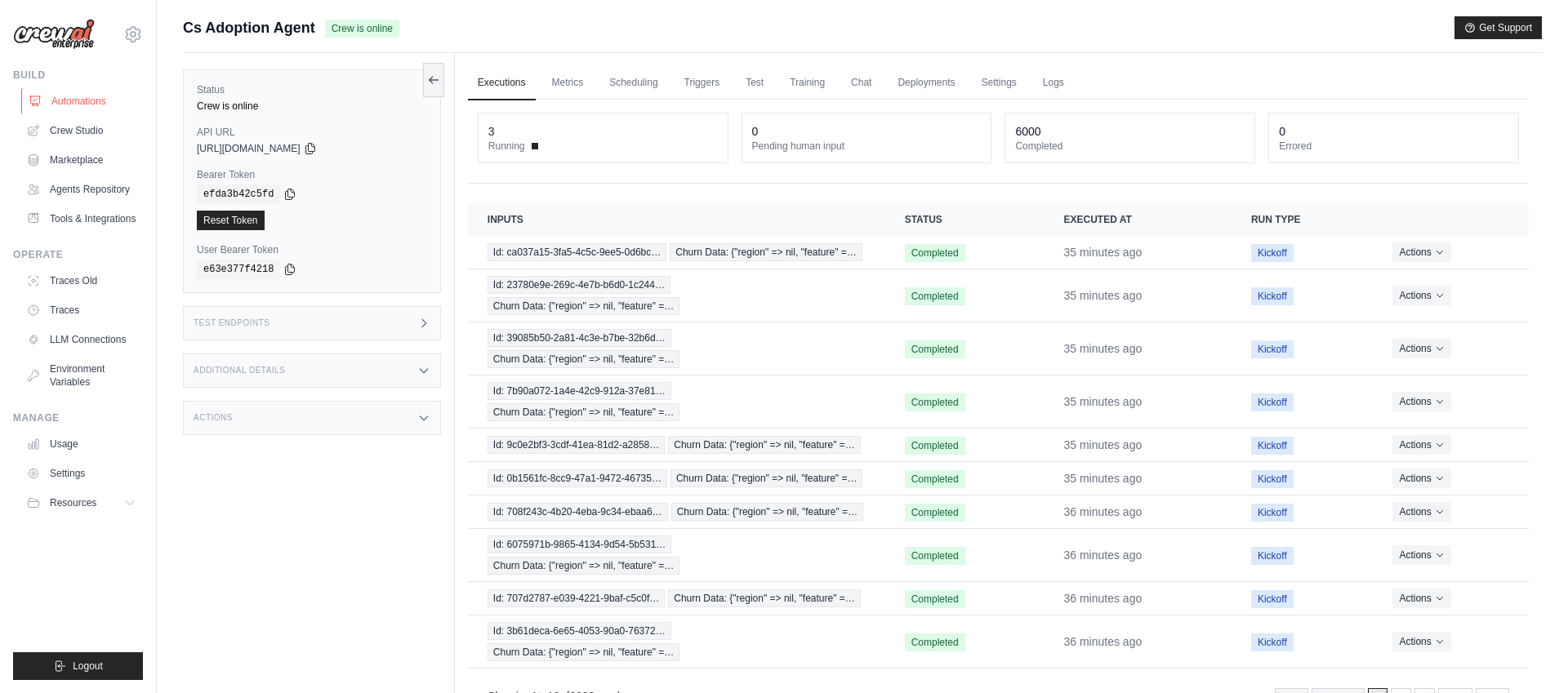
click at [71, 102] on link "Automations" at bounding box center [83, 101] width 124 height 26
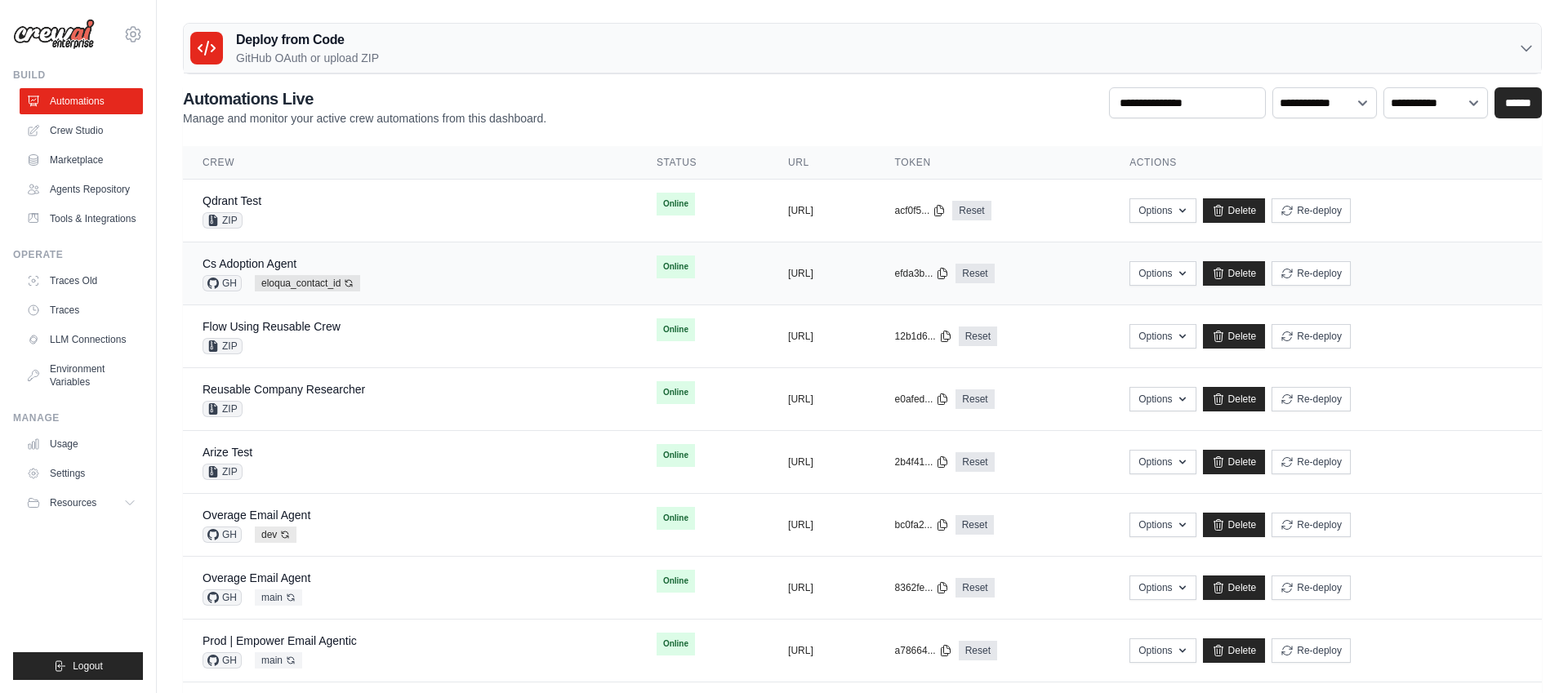
click at [448, 271] on div "Cs Adoption Agent GH eloqua_contact_id Auto-deploy enabled" at bounding box center [410, 273] width 415 height 36
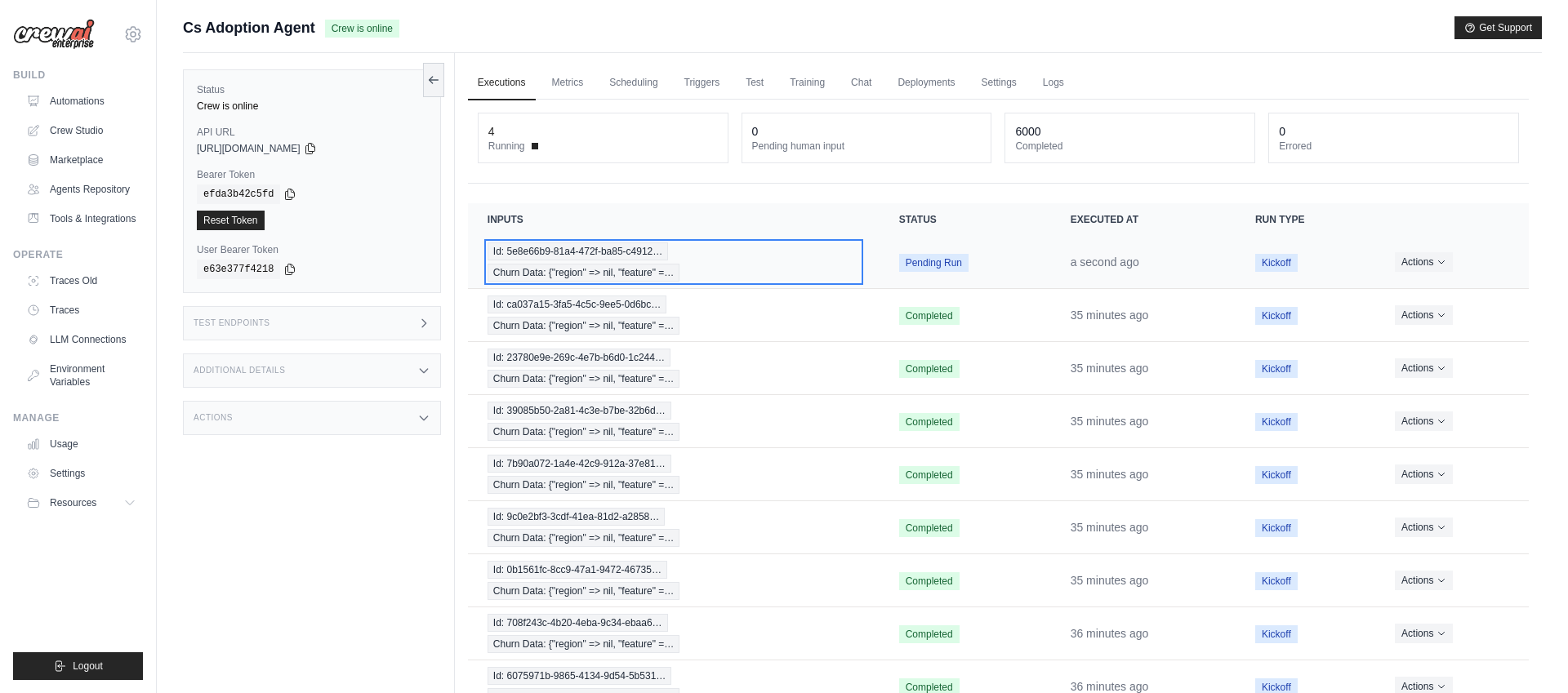
click at [588, 264] on span "Churn Data: {"region" => nil, "feature" =…" at bounding box center [583, 272] width 193 height 18
